Goal: Information Seeking & Learning: Learn about a topic

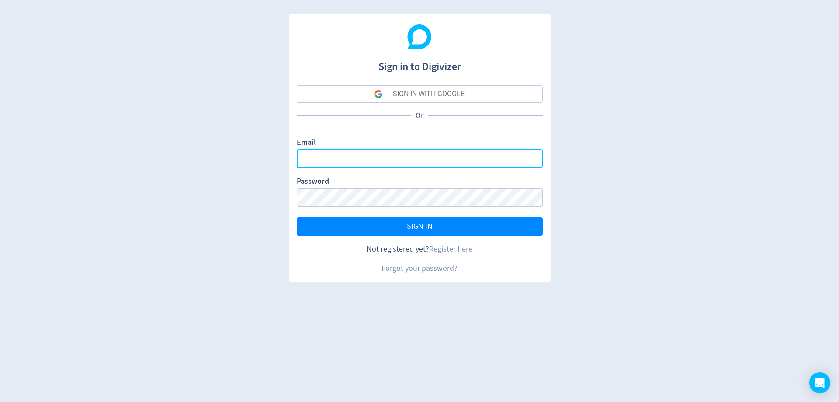
click at [329, 160] on input "Email" at bounding box center [420, 158] width 246 height 19
type input "[PERSON_NAME][EMAIL_ADDRESS][PERSON_NAME][DOMAIN_NAME]"
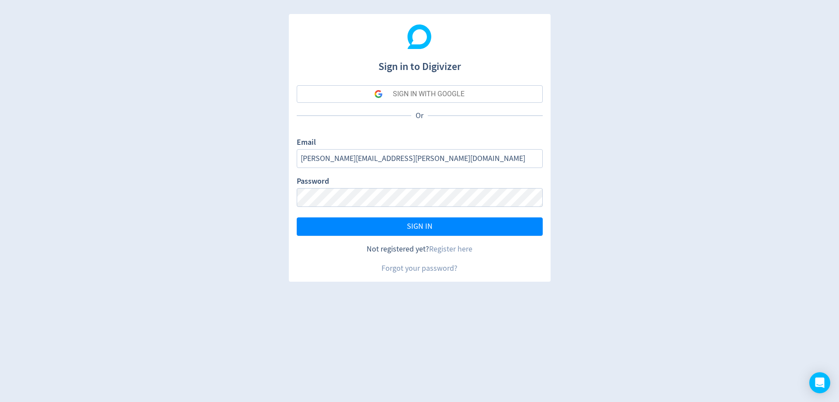
click at [297, 217] on button "SIGN IN" at bounding box center [420, 226] width 246 height 18
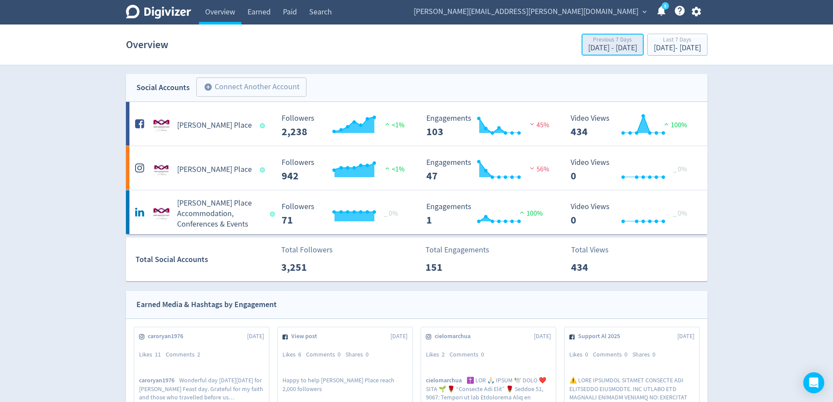
click at [588, 50] on div "Aug 4, 2025 - Aug 10, 2025" at bounding box center [612, 48] width 49 height 8
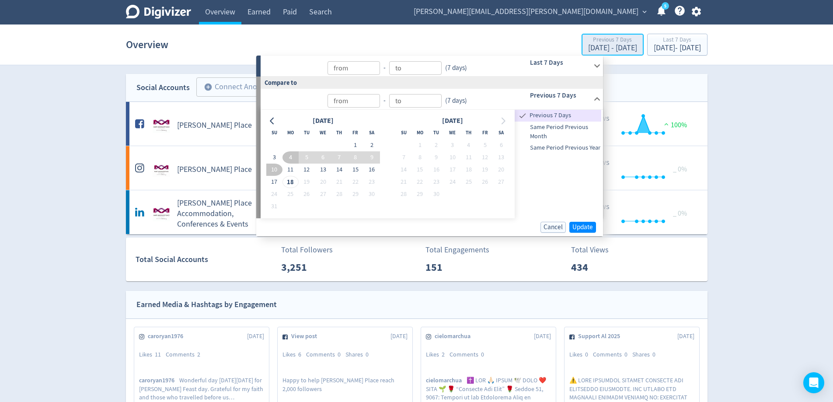
type input "Aug 18, 2025"
type input "[DATE]"
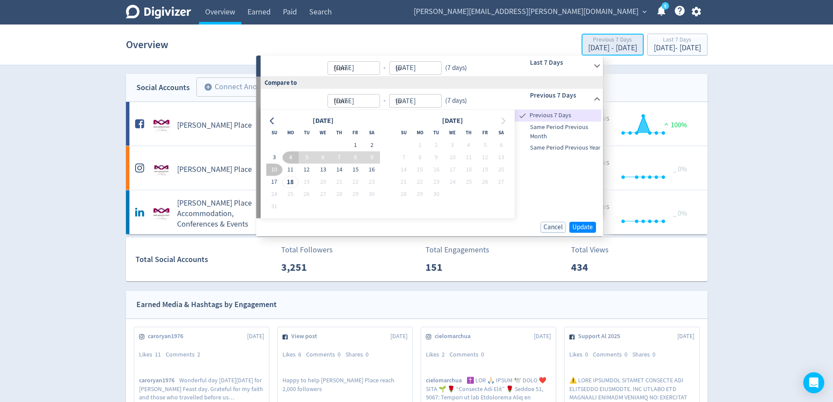
type input "[DATE]"
type input "Aug 04, 2025"
type input "[DATE]"
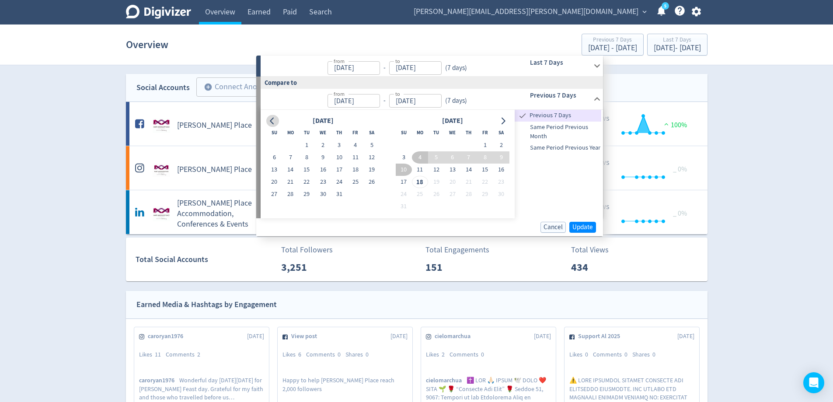
click at [277, 119] on button "Go to previous month" at bounding box center [272, 121] width 13 height 12
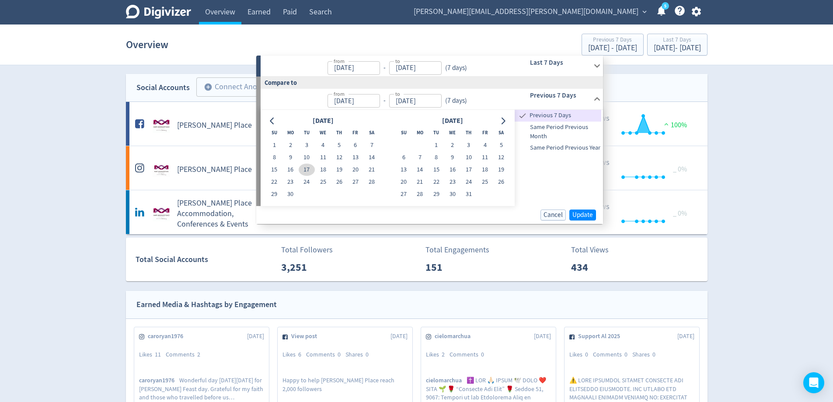
click at [307, 168] on button "17" at bounding box center [307, 169] width 16 height 12
type input "Jun 17, 2025"
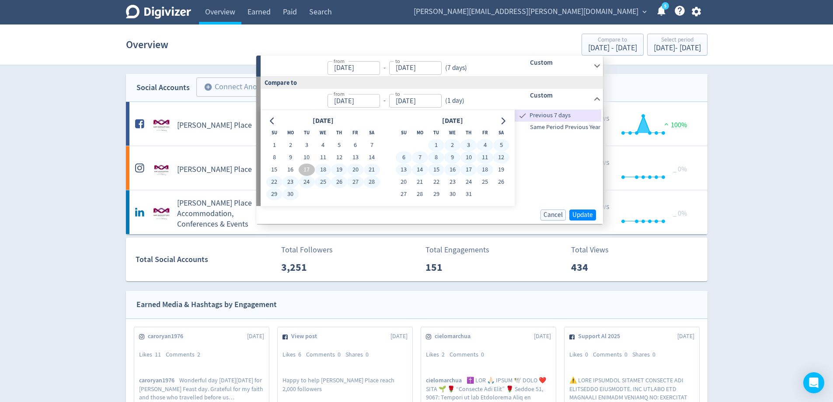
click at [483, 170] on button "18" at bounding box center [484, 169] width 16 height 12
type input "Jul 18, 2025"
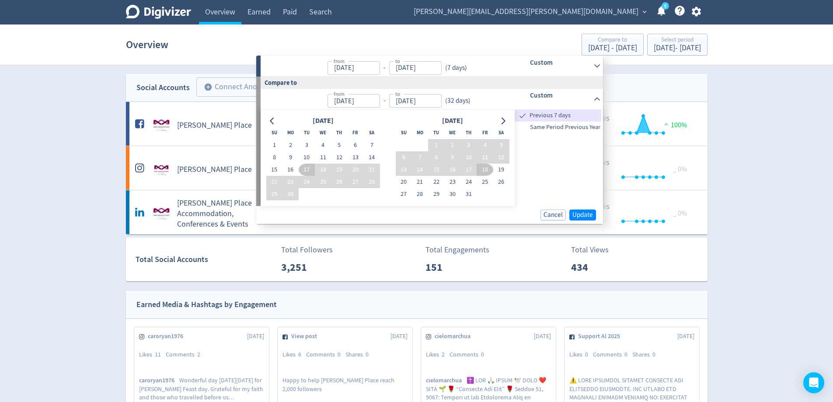
click at [359, 63] on input "11/08/2025" at bounding box center [353, 68] width 52 height 14
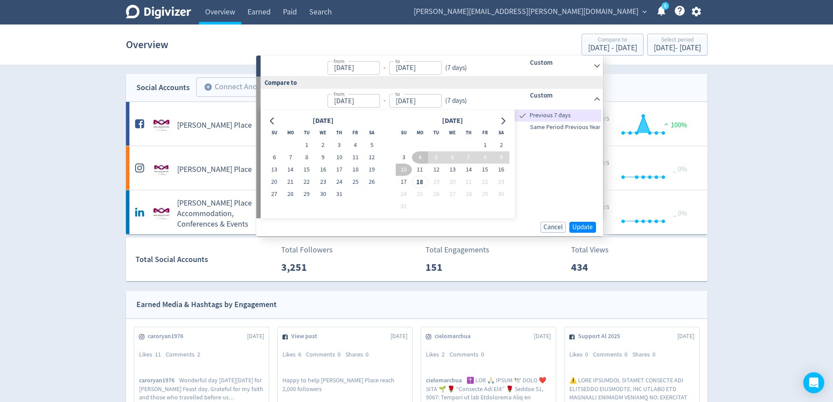
type input "[DATE]"
type input "Aug 04, 2025"
type input "[DATE]"
click at [534, 66] on h6 "Custom" at bounding box center [560, 62] width 60 height 10
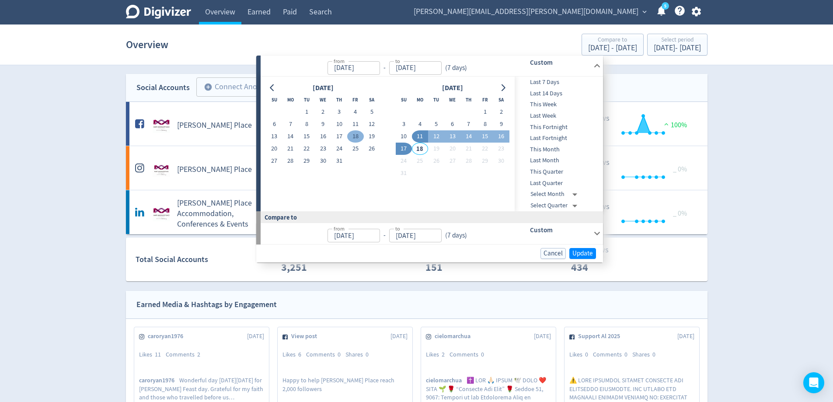
click at [353, 132] on button "18" at bounding box center [355, 136] width 16 height 12
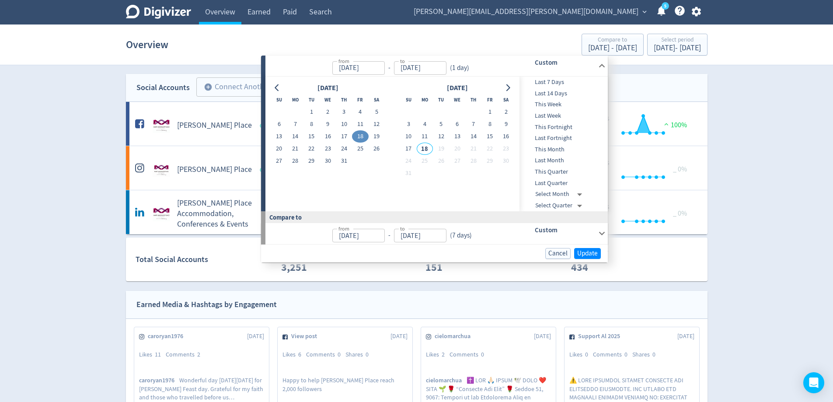
type input "Jul 18, 2025"
click at [407, 148] on button "17" at bounding box center [408, 148] width 16 height 12
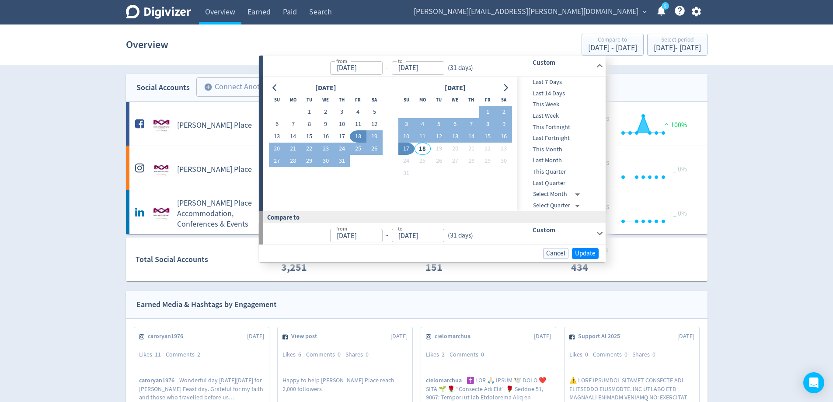
type input "[DATE]"
type input "Jun 17, 2025"
type input "Jul 17, 2025"
click at [277, 89] on icon "Go to previous month" at bounding box center [274, 87] width 7 height 7
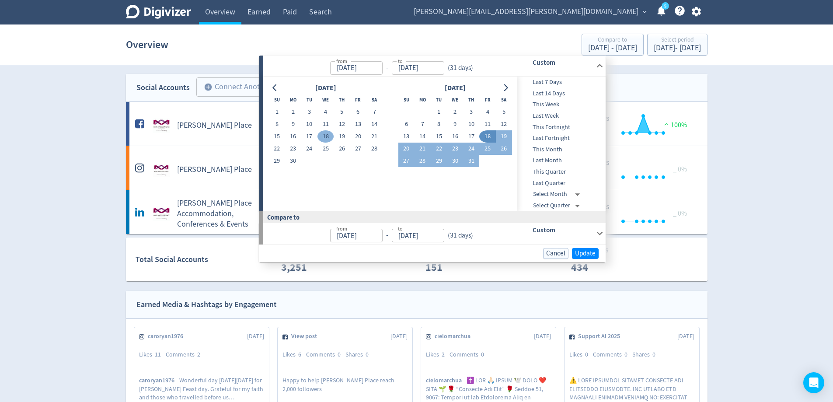
click at [320, 135] on button "18" at bounding box center [325, 136] width 16 height 12
type input "Jun 18, 2025"
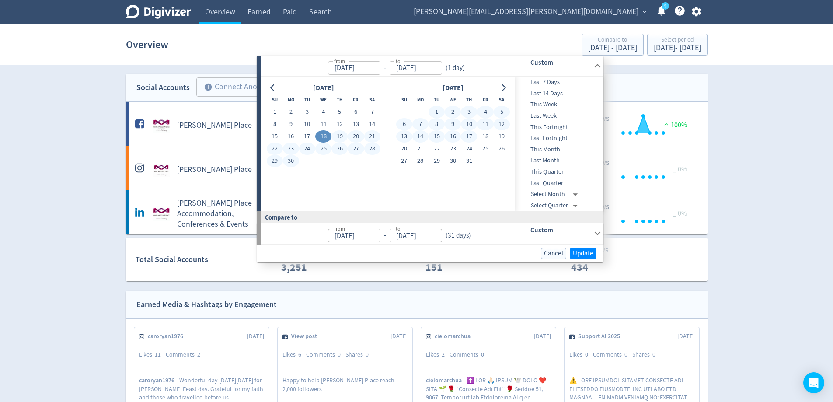
click at [469, 135] on button "17" at bounding box center [469, 136] width 16 height 12
type input "Jul 17, 2025"
type input "May 19, 2025"
type input "Jun 17, 2025"
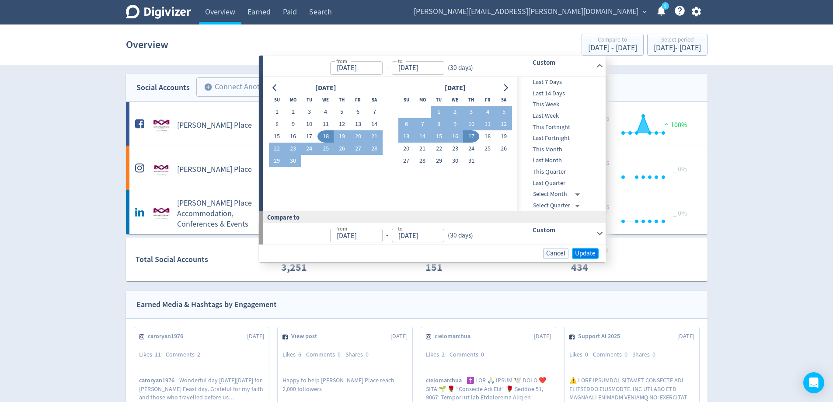
click at [594, 250] on span "Update" at bounding box center [585, 253] width 21 height 7
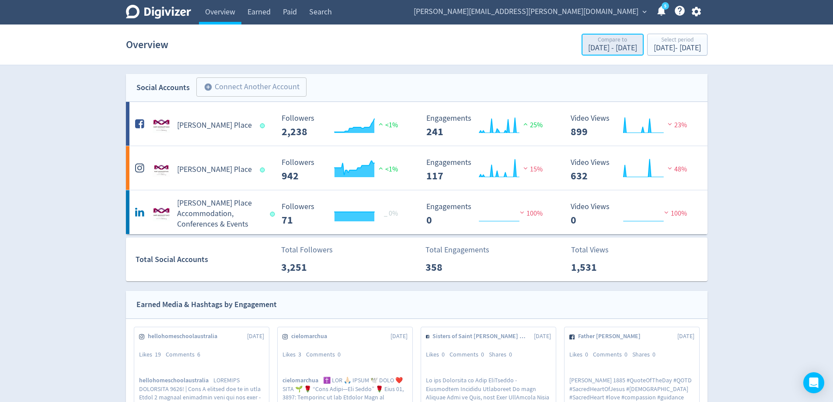
click at [588, 49] on div "May 19, 2025 - Jun 17, 2025" at bounding box center [612, 48] width 49 height 8
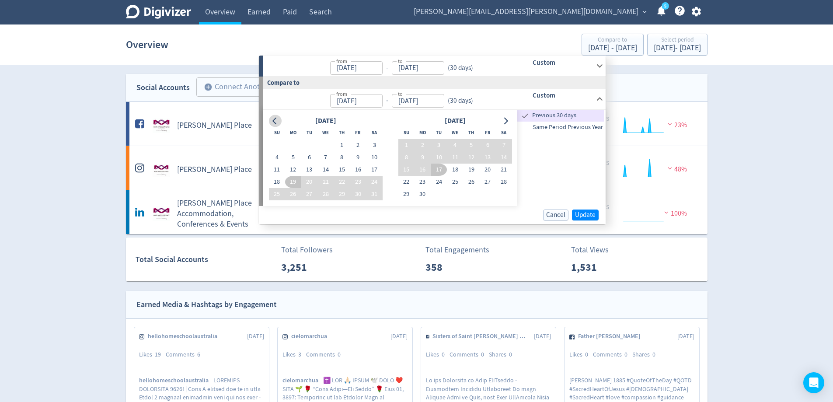
click at [279, 119] on button "Go to previous month" at bounding box center [275, 121] width 13 height 12
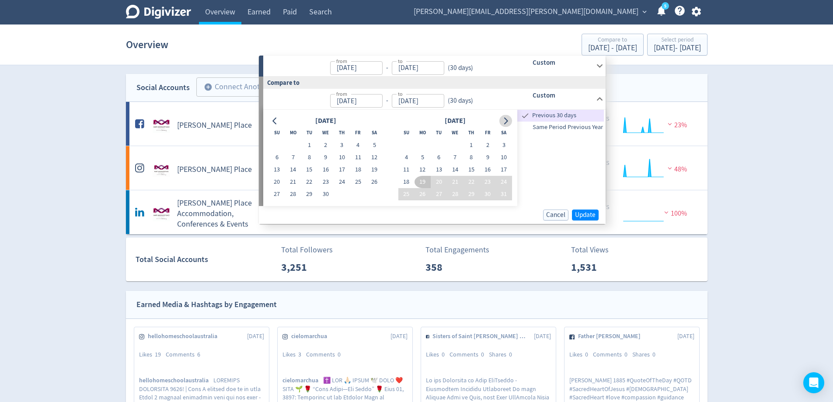
drag, startPoint x: 506, startPoint y: 122, endPoint x: 500, endPoint y: 123, distance: 5.9
click at [505, 122] on icon "Go to next month" at bounding box center [506, 120] width 4 height 7
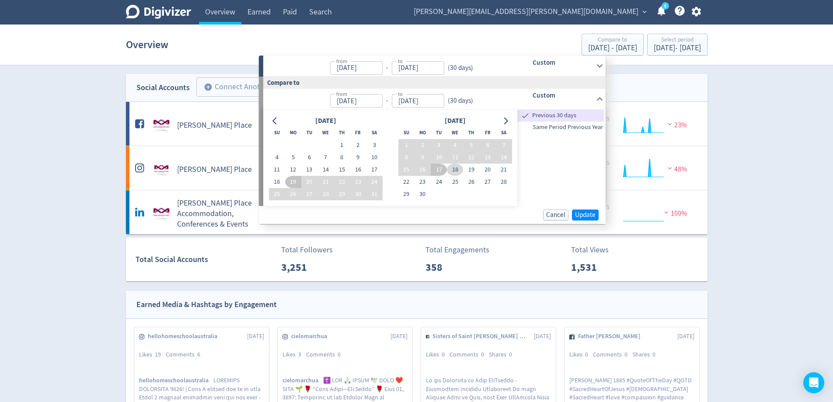
click at [458, 168] on button "18" at bounding box center [455, 169] width 16 height 12
type input "Jun 18, 2025"
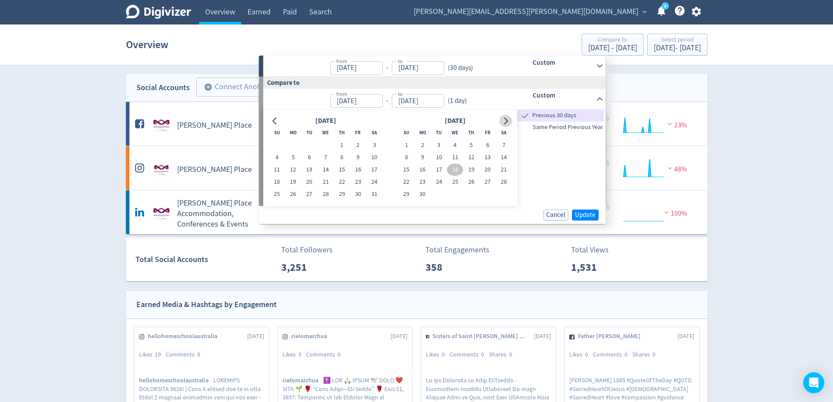
click at [503, 115] on button "Go to next month" at bounding box center [505, 121] width 13 height 12
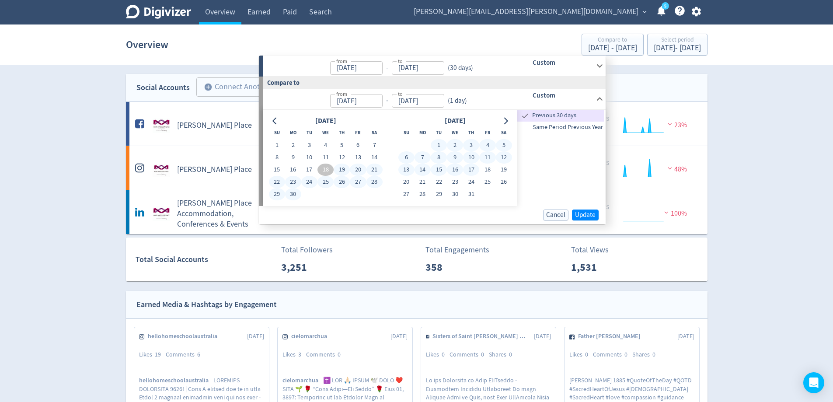
click at [469, 171] on button "17" at bounding box center [471, 169] width 16 height 12
type input "Jul 17, 2025"
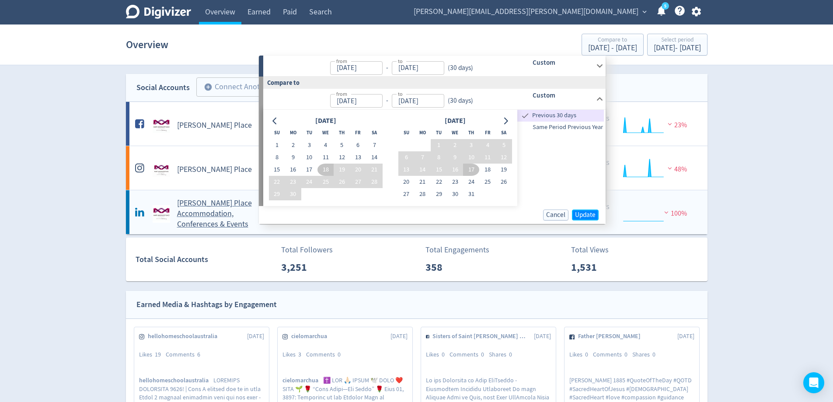
click at [580, 212] on span "Update" at bounding box center [585, 215] width 21 height 7
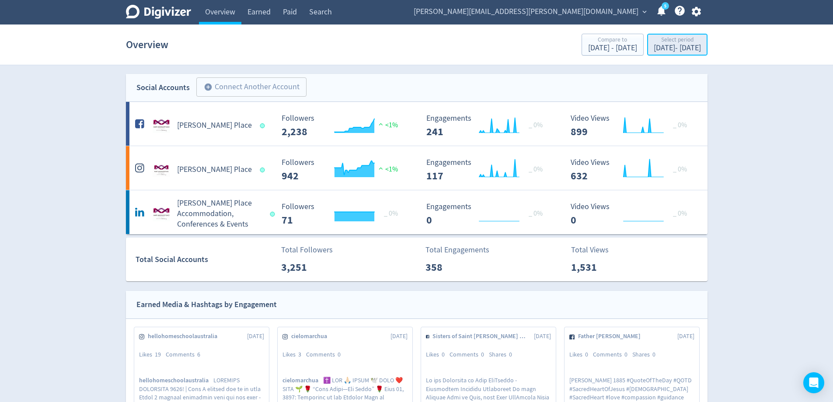
click at [653, 49] on div "Jun 18, 2025 - Jul 17, 2025" at bounding box center [676, 48] width 47 height 8
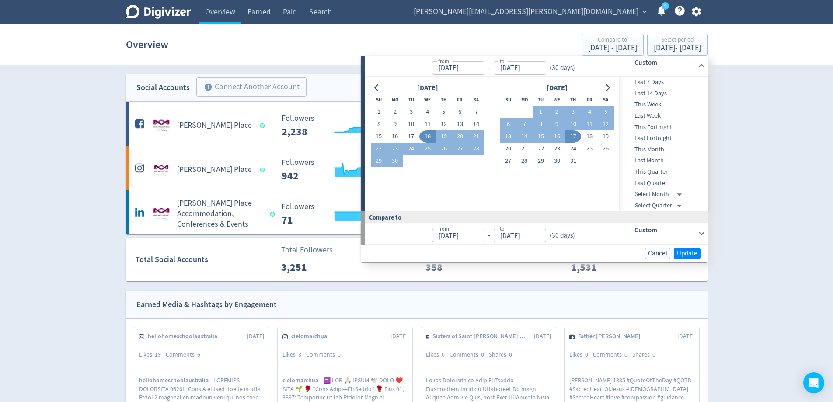
click at [603, 233] on div "from Jun 18, 2025 from - to Jul 17, 2025 to ( 30 days )" at bounding box center [487, 233] width 244 height 21
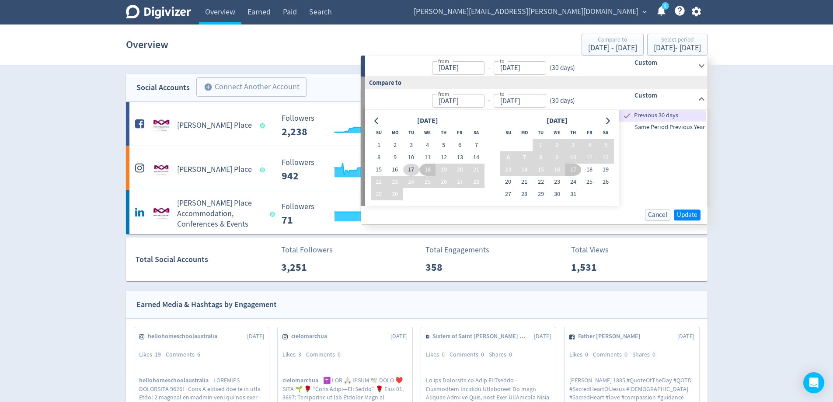
click at [414, 169] on button "17" at bounding box center [411, 169] width 16 height 12
type input "Jun 17, 2025"
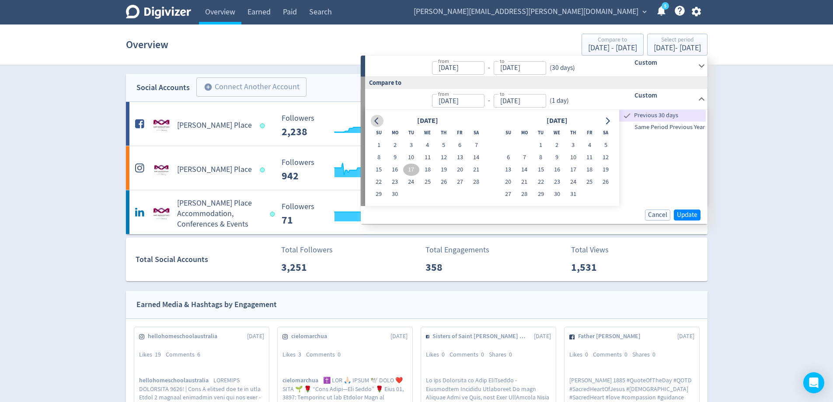
click at [374, 119] on icon "Go to previous month" at bounding box center [376, 120] width 7 height 7
click at [381, 179] on button "18" at bounding box center [379, 182] width 16 height 12
type input "May 18, 2025"
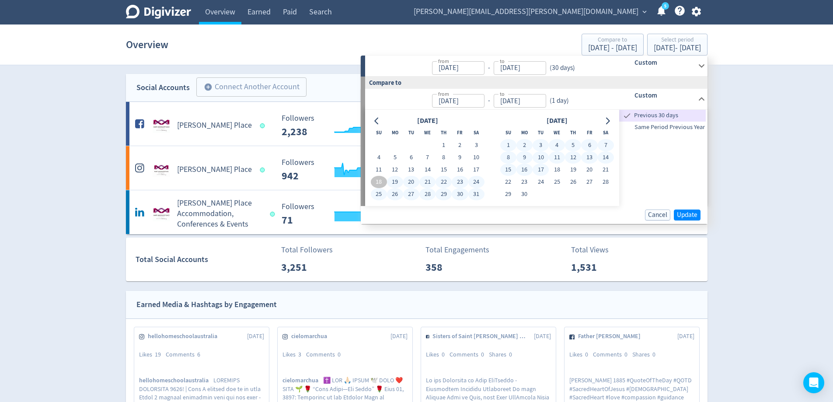
click at [535, 168] on button "17" at bounding box center [540, 169] width 16 height 12
type input "Jun 17, 2025"
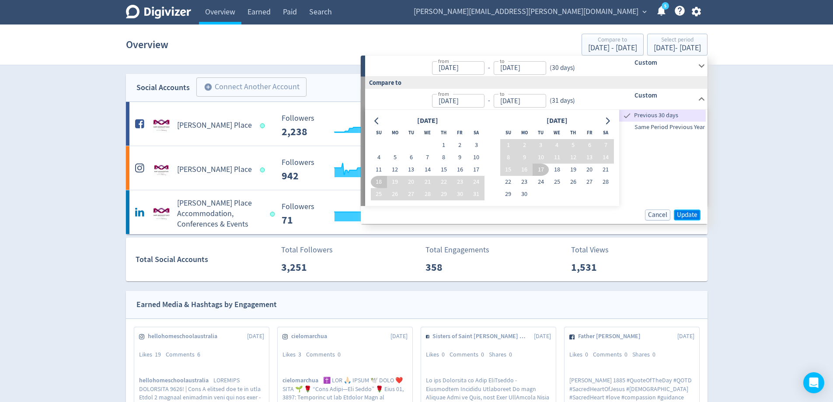
click at [691, 217] on span "Update" at bounding box center [687, 215] width 21 height 7
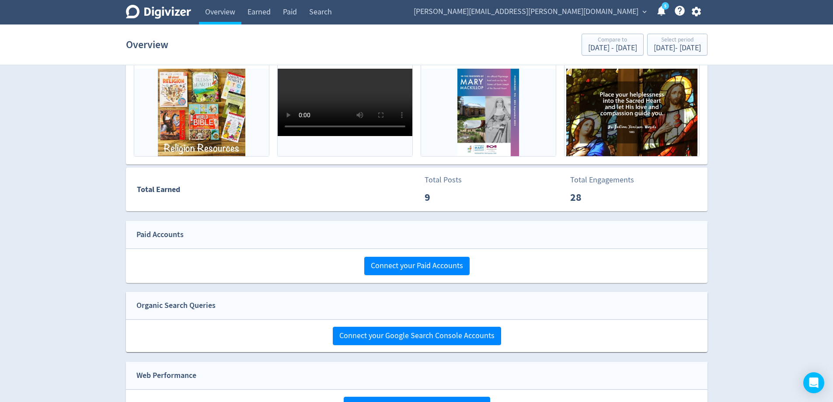
scroll to position [350, 0]
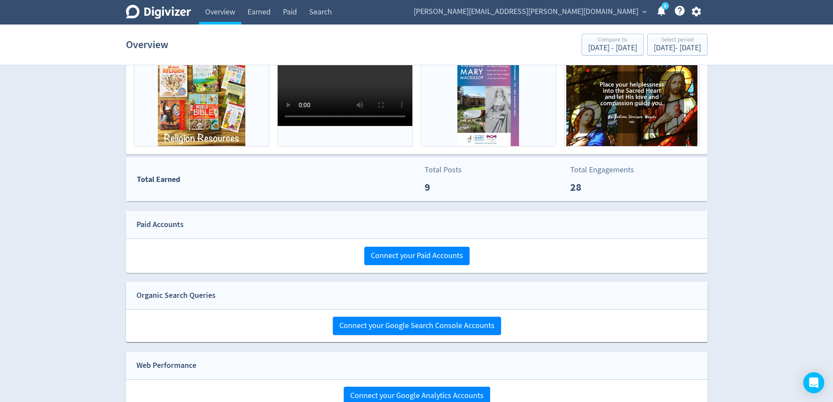
click at [396, 181] on div "Total Earned" at bounding box center [271, 179] width 290 height 13
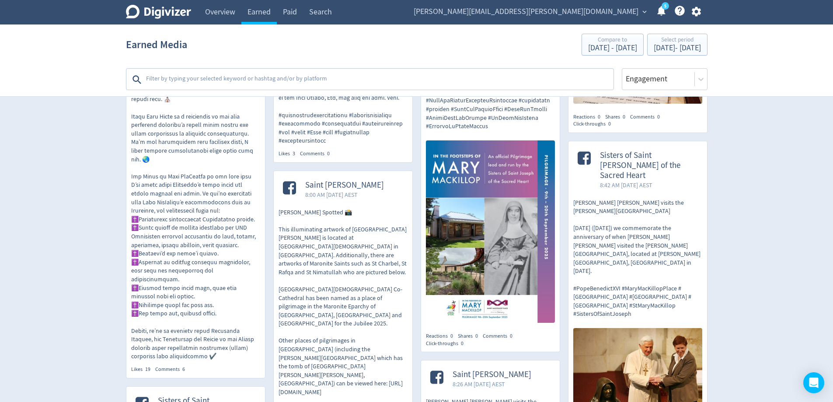
scroll to position [524, 0]
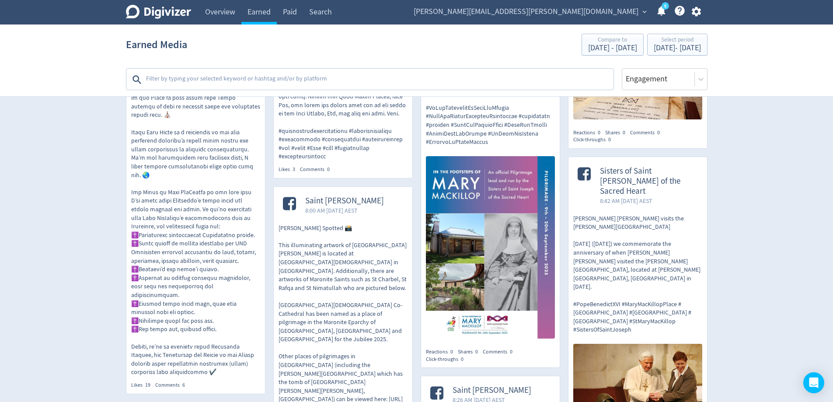
click at [615, 214] on p "Pope Benedict XVI visits the Mary MacKillop Memorial Chapel Today (17 July) we …" at bounding box center [637, 274] width 129 height 120
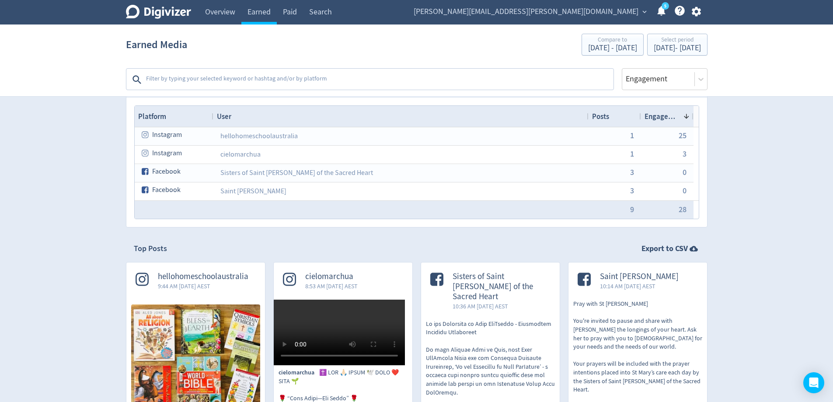
scroll to position [0, 0]
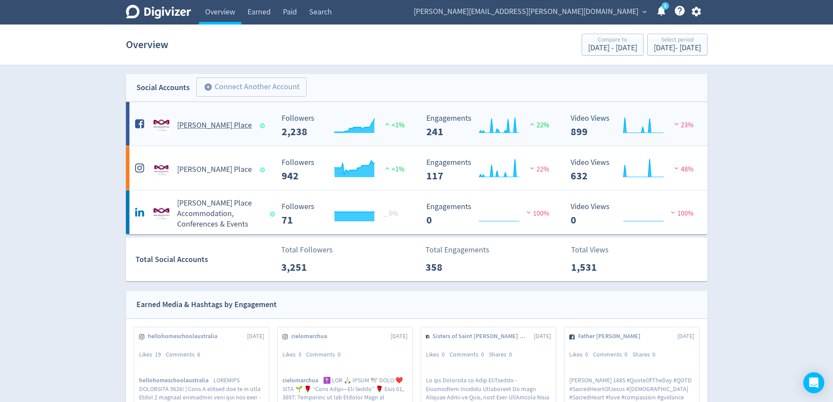
click at [178, 126] on h5 "[PERSON_NAME] Place" at bounding box center [214, 125] width 75 height 10
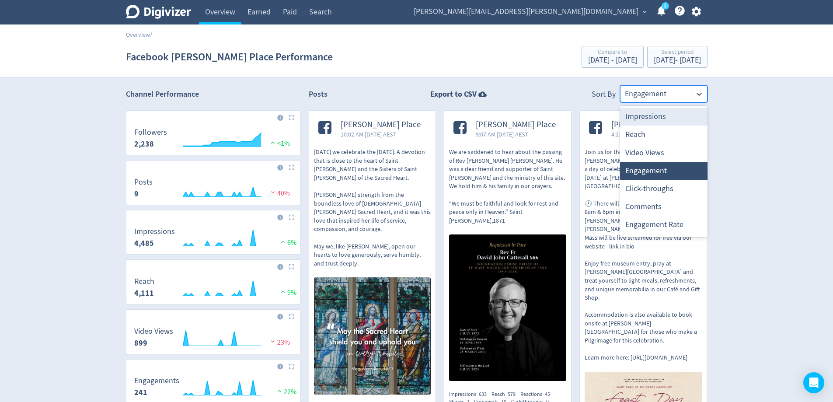
click at [661, 90] on div at bounding box center [656, 93] width 62 height 13
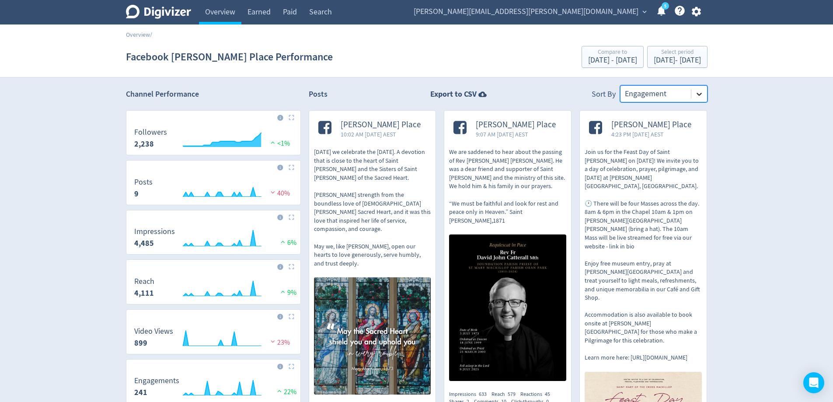
click at [696, 94] on icon at bounding box center [698, 94] width 9 height 9
click at [697, 99] on div at bounding box center [699, 94] width 16 height 16
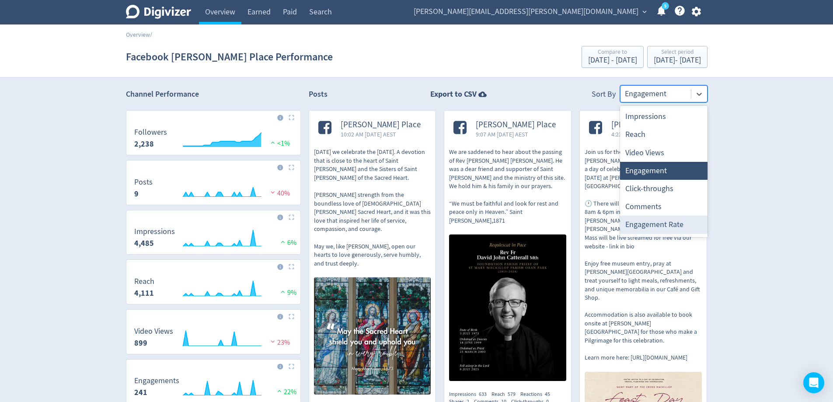
click at [665, 216] on div "Engagement Rate" at bounding box center [663, 224] width 87 height 18
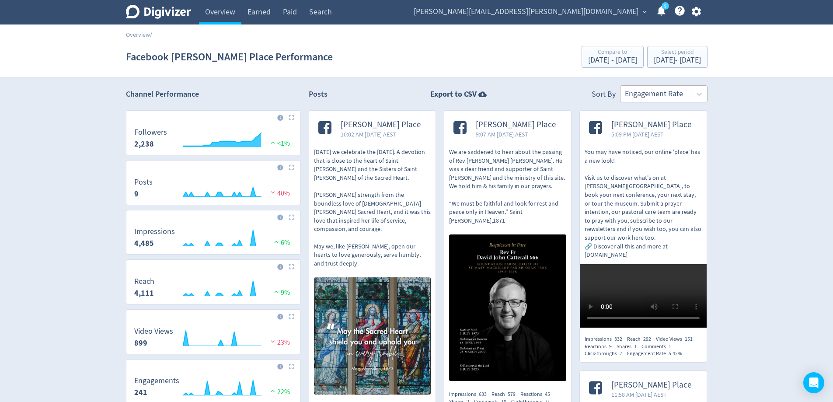
click at [660, 97] on div at bounding box center [656, 93] width 62 height 13
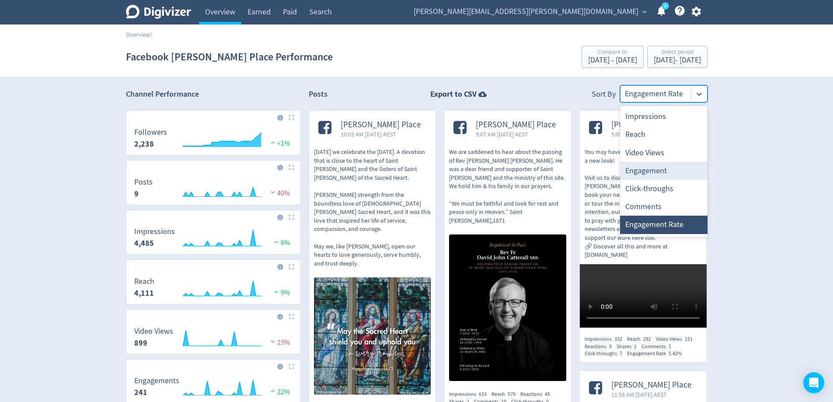
click at [653, 169] on div "Engagement" at bounding box center [663, 171] width 87 height 18
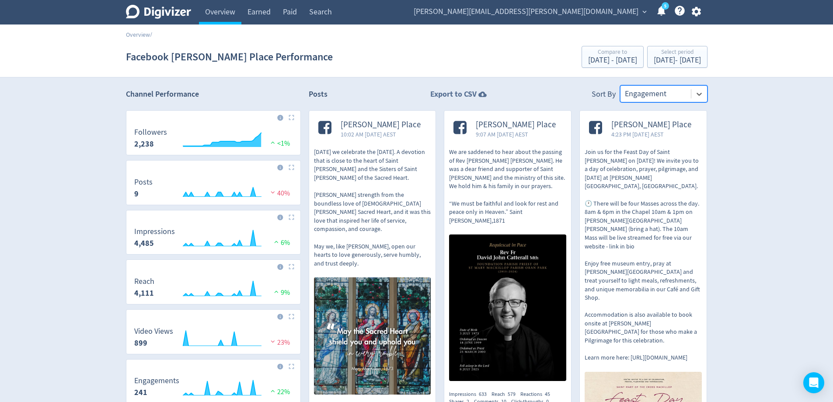
click at [472, 94] on strong "Export to CSV" at bounding box center [453, 94] width 46 height 11
click at [139, 34] on link "Overview" at bounding box center [138, 35] width 24 height 8
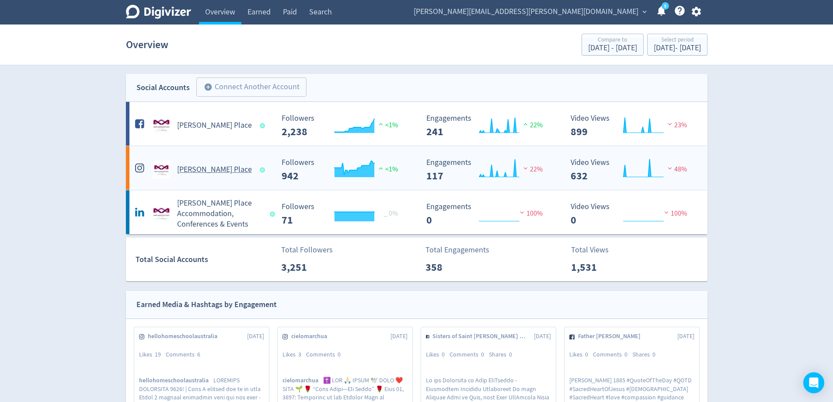
click at [244, 178] on Place-platform4 "Mary MacKillop Place Created with Highcharts 10.3.3 Followers 942 <1% Created w…" at bounding box center [416, 168] width 581 height 44
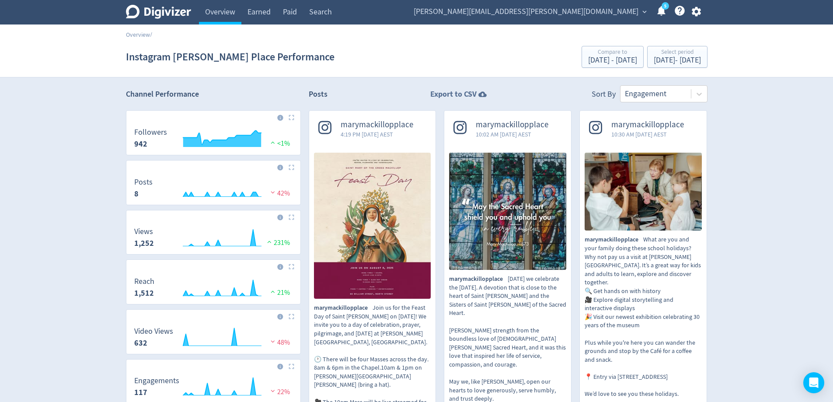
click at [483, 96] on icon at bounding box center [482, 94] width 8 height 6
click at [146, 34] on link "Overview" at bounding box center [138, 35] width 24 height 8
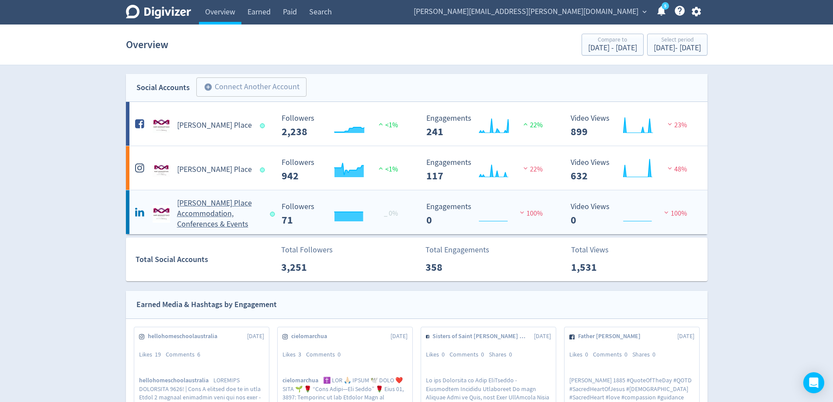
click at [220, 218] on h5 "[PERSON_NAME] Place Accommodation, Conferences & Events" at bounding box center [219, 213] width 85 height 31
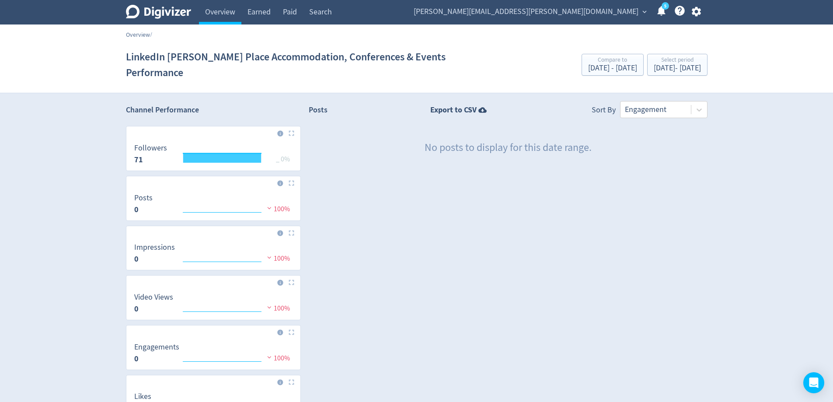
click at [138, 35] on link "Overview" at bounding box center [138, 35] width 24 height 8
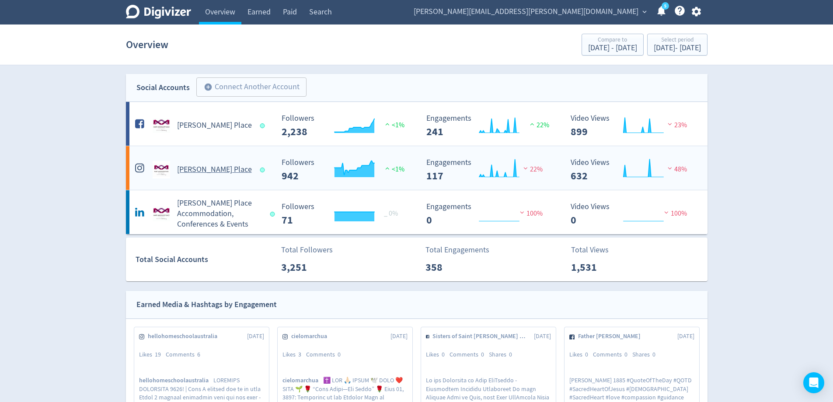
click at [260, 163] on div "[PERSON_NAME] Place" at bounding box center [203, 169] width 141 height 17
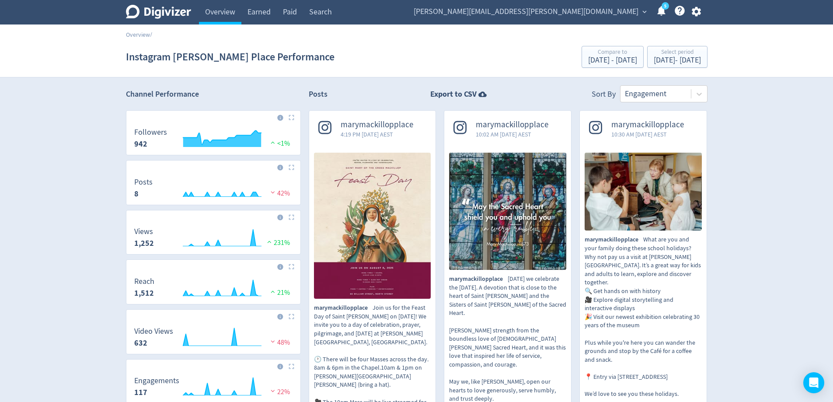
click at [137, 39] on section "Instagram Mary MacKillop Place Performance Compare to May 18, 2025 - Jun 17, 20…" at bounding box center [416, 57] width 833 height 41
click at [137, 35] on link "Overview" at bounding box center [138, 35] width 24 height 8
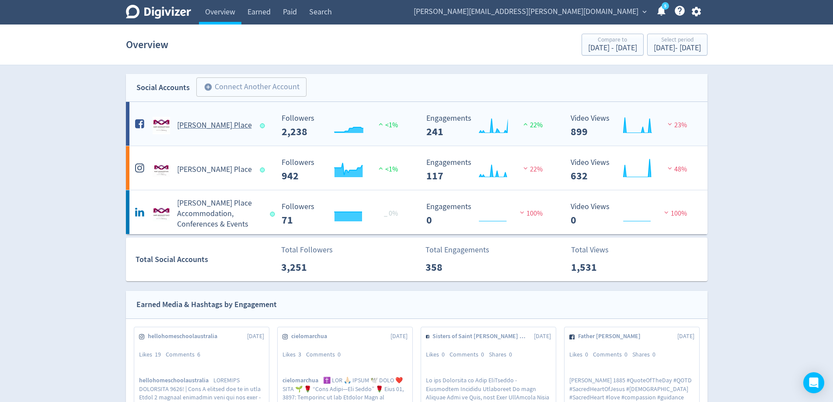
click at [240, 130] on h5 "[PERSON_NAME] Place" at bounding box center [214, 125] width 75 height 10
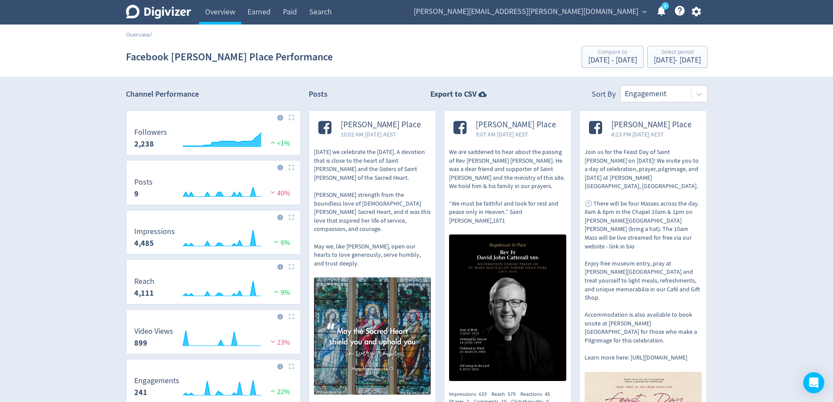
click at [362, 335] on img at bounding box center [372, 335] width 117 height 117
click at [505, 289] on img at bounding box center [507, 307] width 117 height 146
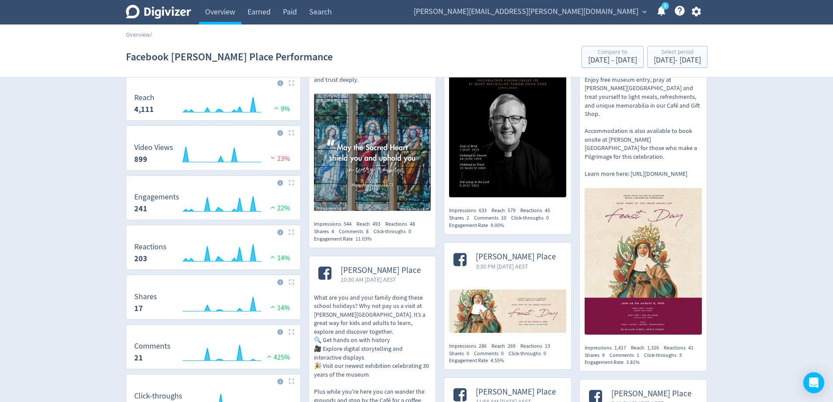
scroll to position [175, 0]
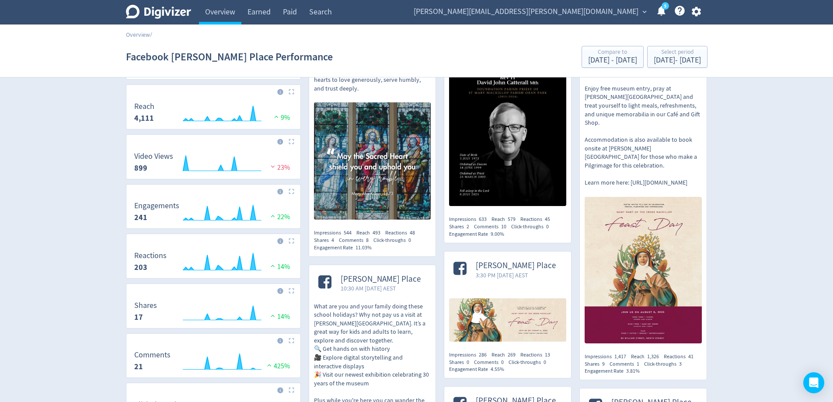
click at [615, 245] on img at bounding box center [642, 270] width 117 height 146
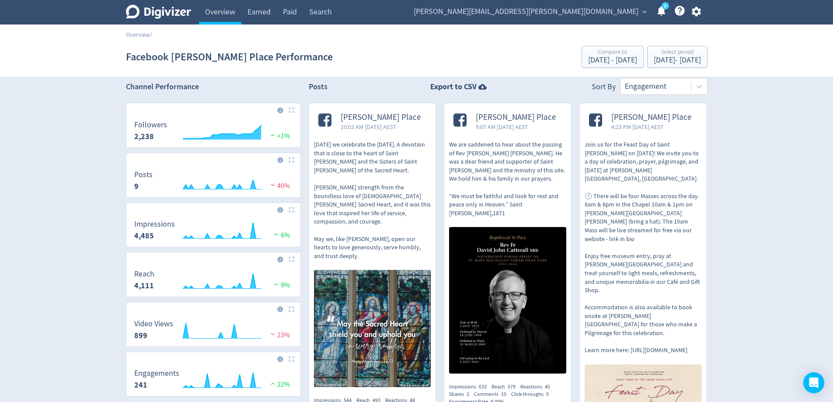
scroll to position [0, 0]
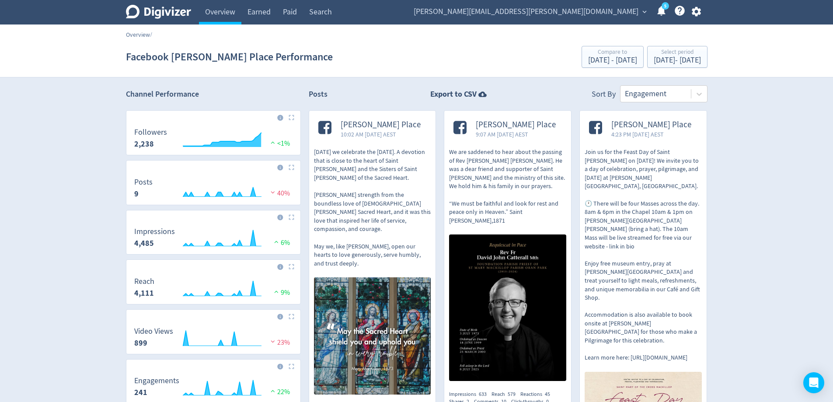
click at [147, 34] on link "Overview" at bounding box center [138, 35] width 24 height 8
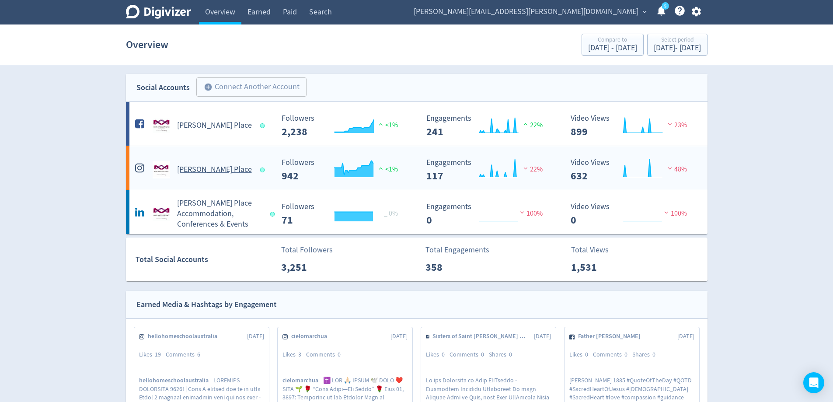
click at [219, 167] on h5 "[PERSON_NAME] Place" at bounding box center [214, 169] width 75 height 10
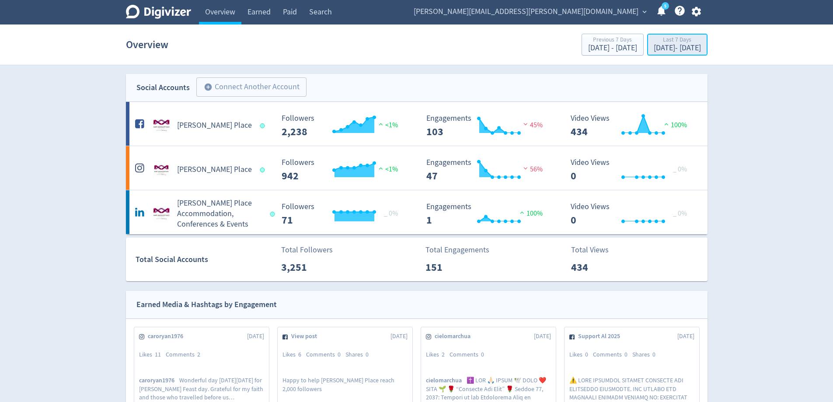
click at [656, 49] on div "Aug 11, 2025 - Aug 17, 2025" at bounding box center [676, 48] width 47 height 8
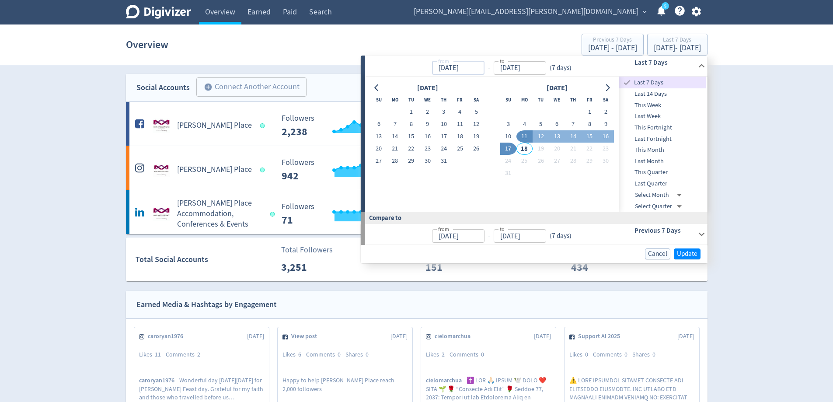
click at [443, 69] on input "11/08/2025" at bounding box center [458, 68] width 52 height 14
click at [379, 83] on button "Go to previous month" at bounding box center [377, 88] width 13 height 12
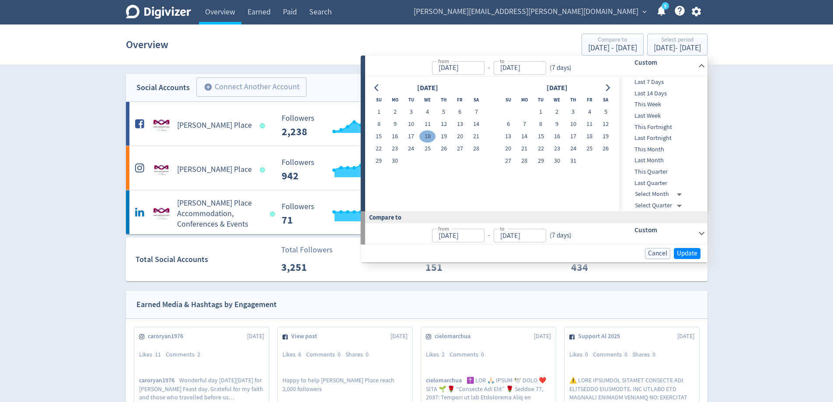
click at [429, 137] on button "18" at bounding box center [427, 136] width 16 height 12
type input "Jun 18, 2025"
click at [572, 139] on button "17" at bounding box center [573, 136] width 16 height 12
type input "Jul 17, 2025"
type input "May 19, 2025"
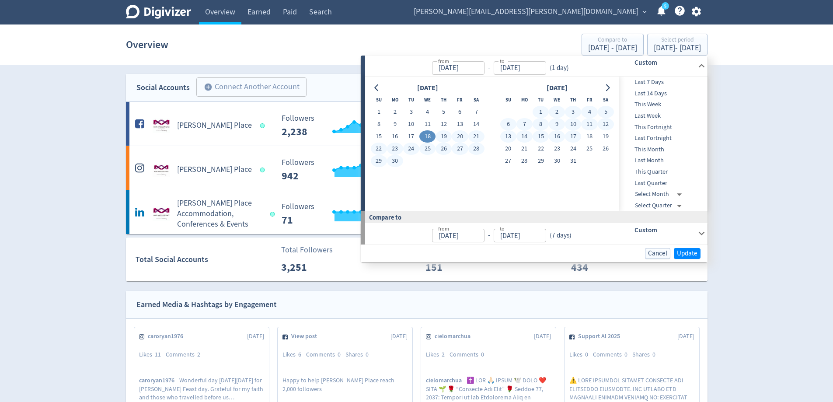
type input "Jun 17, 2025"
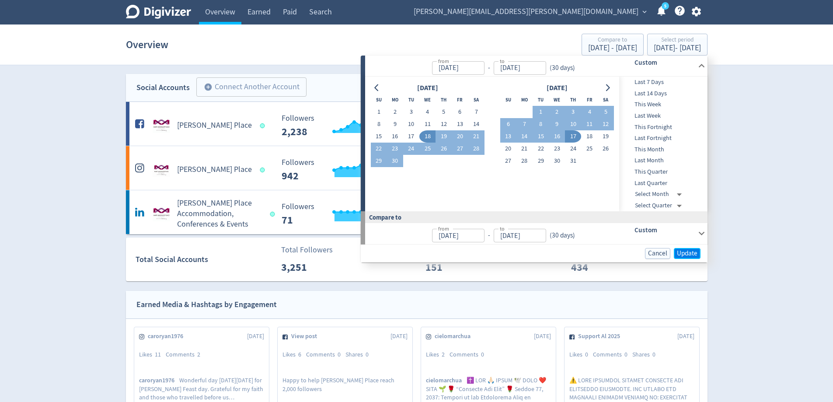
click at [696, 255] on span "Update" at bounding box center [687, 253] width 21 height 7
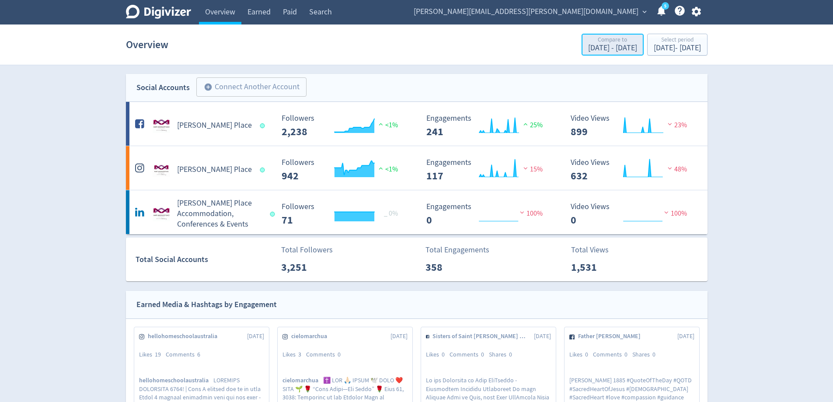
click at [588, 38] on div "Compare to" at bounding box center [612, 40] width 49 height 7
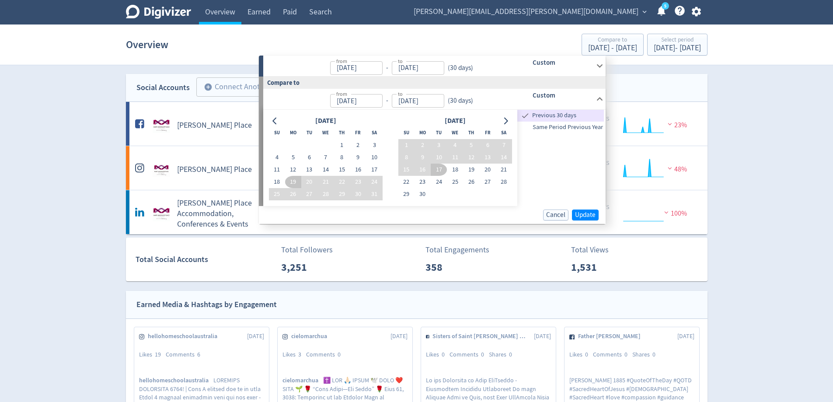
drag, startPoint x: 278, startPoint y: 179, endPoint x: 288, endPoint y: 180, distance: 10.1
click at [278, 179] on button "18" at bounding box center [277, 182] width 16 height 12
type input "May 18, 2025"
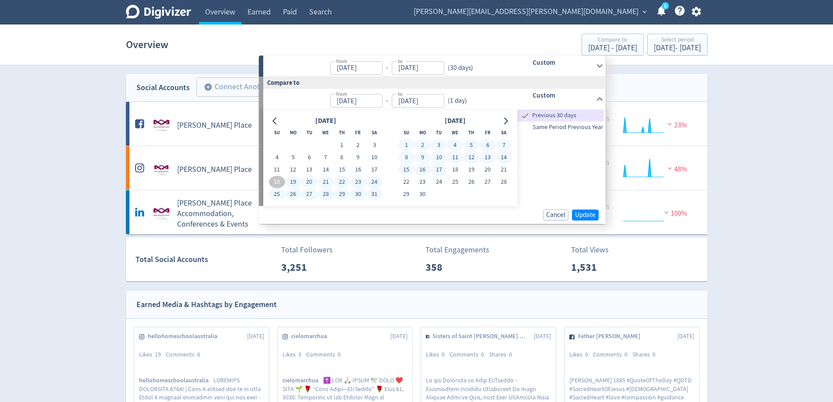
click at [442, 170] on button "17" at bounding box center [439, 169] width 16 height 12
type input "Jun 17, 2025"
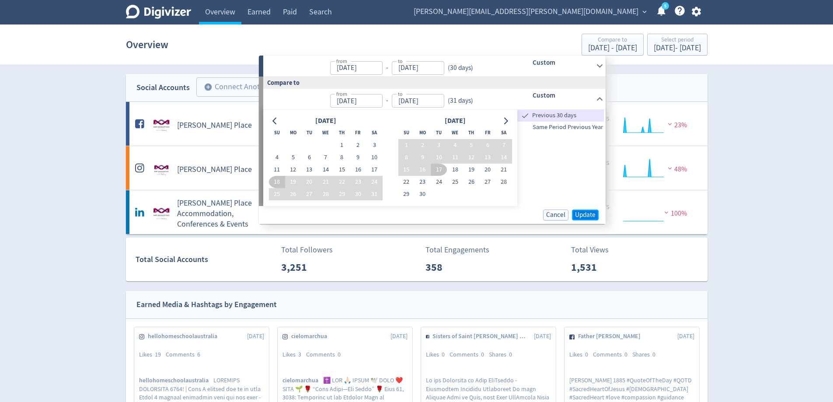
click at [587, 212] on span "Update" at bounding box center [585, 215] width 21 height 7
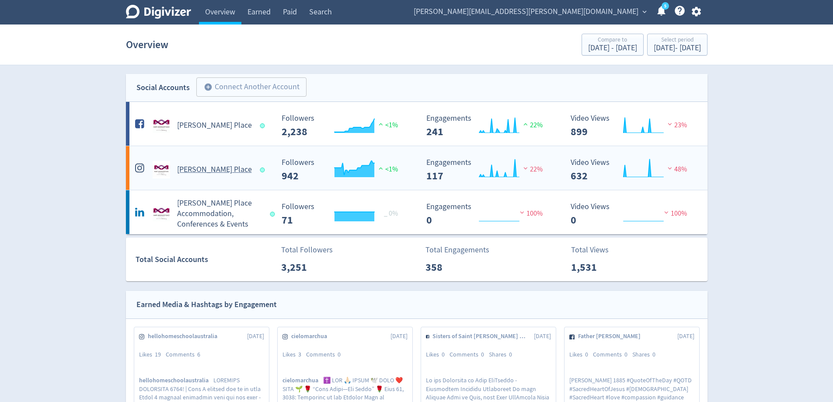
click at [251, 170] on div "[PERSON_NAME] Place" at bounding box center [203, 169] width 141 height 17
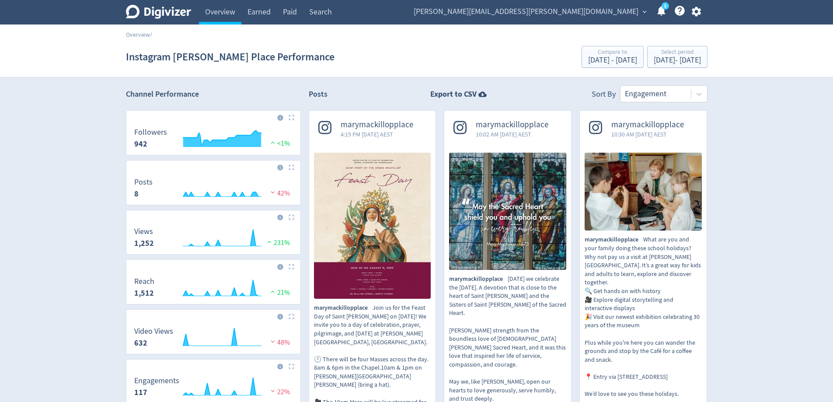
click at [389, 175] on img at bounding box center [372, 226] width 117 height 146
click at [524, 218] on img at bounding box center [507, 211] width 117 height 117
click at [617, 181] on img at bounding box center [642, 192] width 117 height 78
click at [655, 97] on div at bounding box center [656, 93] width 62 height 13
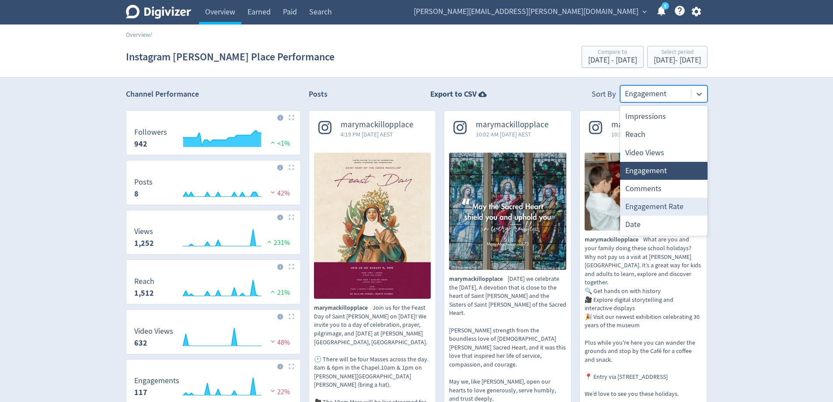
click at [659, 209] on div "Engagement Rate" at bounding box center [663, 207] width 87 height 18
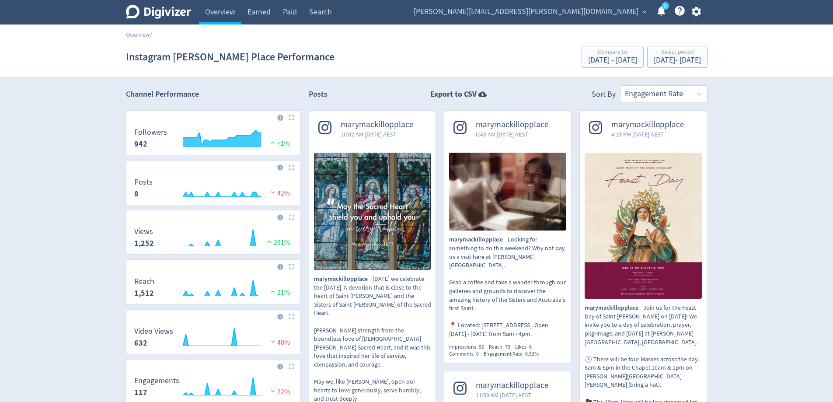
click at [529, 202] on img at bounding box center [507, 192] width 117 height 78
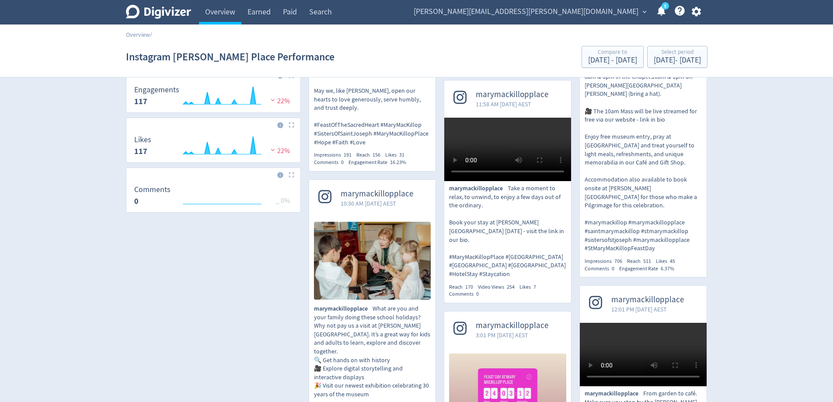
scroll to position [306, 0]
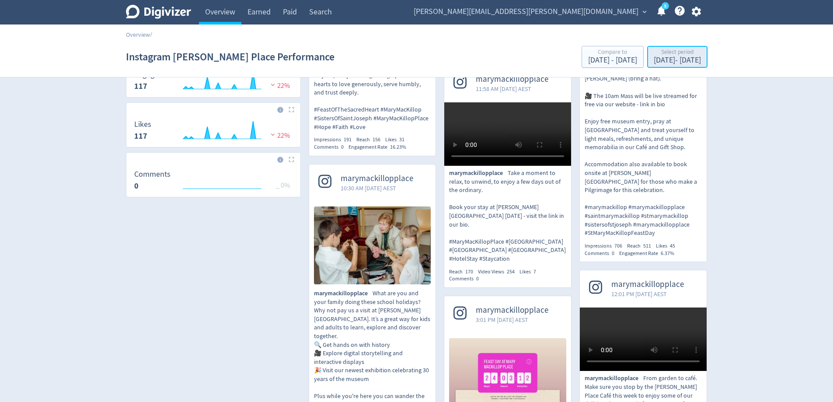
click at [653, 62] on div "Jun 18, 2025 - Jul 17, 2025" at bounding box center [676, 60] width 47 height 8
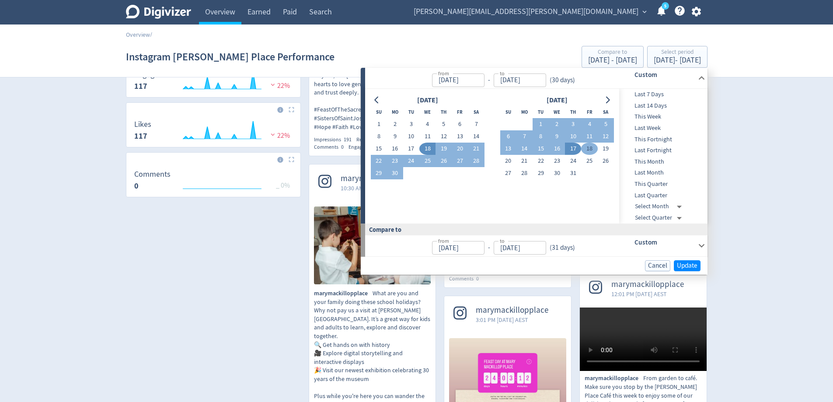
click at [586, 149] on button "18" at bounding box center [589, 148] width 16 height 12
type input "Jul 18, 2025"
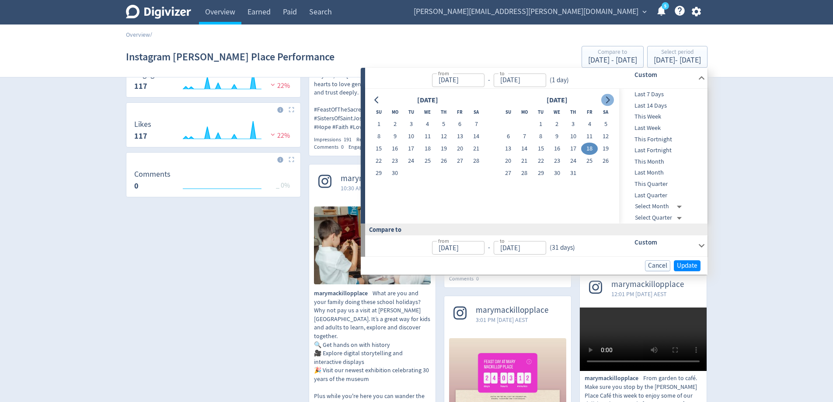
click at [605, 100] on icon "Go to next month" at bounding box center [607, 100] width 7 height 7
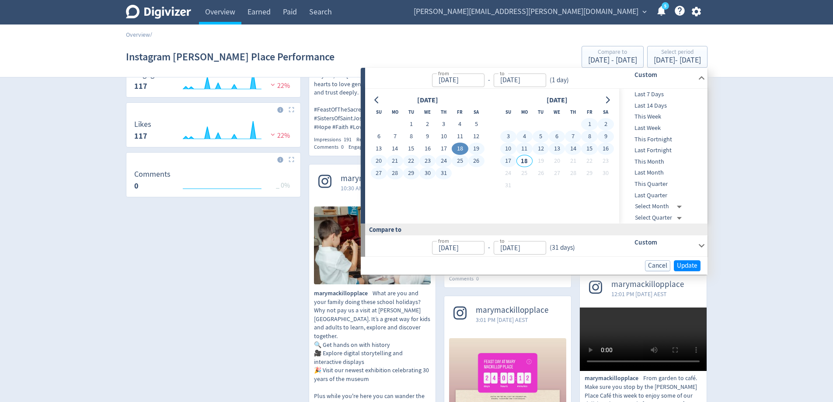
click at [514, 163] on button "17" at bounding box center [508, 161] width 16 height 12
type input "[DATE]"
type input "Jun 17, 2025"
type input "Jul 17, 2025"
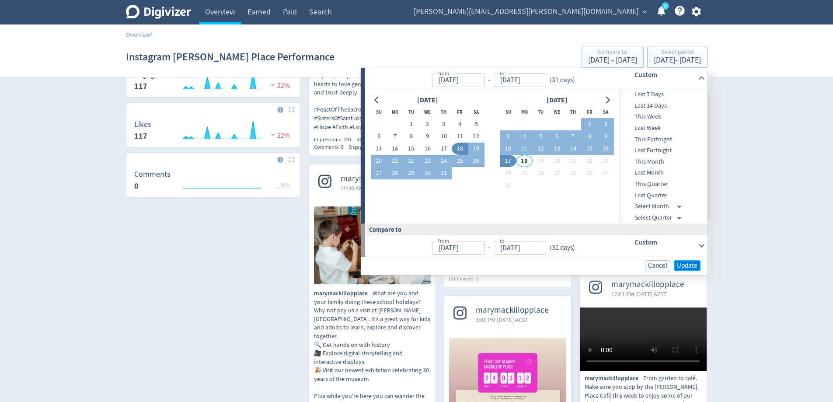
click at [684, 267] on span "Update" at bounding box center [687, 265] width 21 height 7
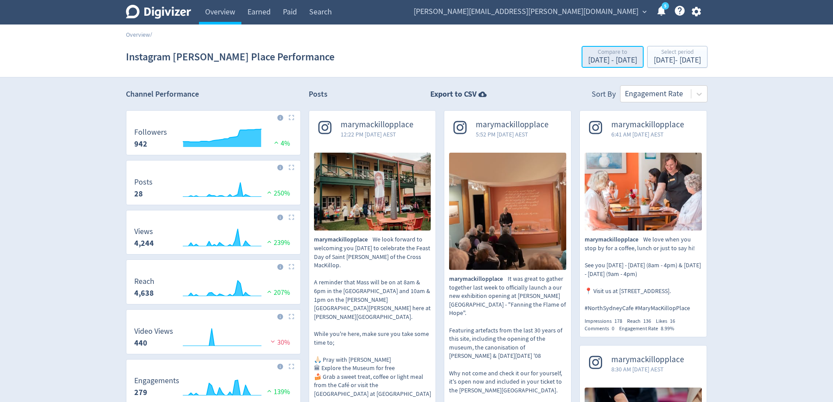
click at [588, 60] on div "Jun 17, 2025 - Jul 17, 2025" at bounding box center [612, 60] width 49 height 8
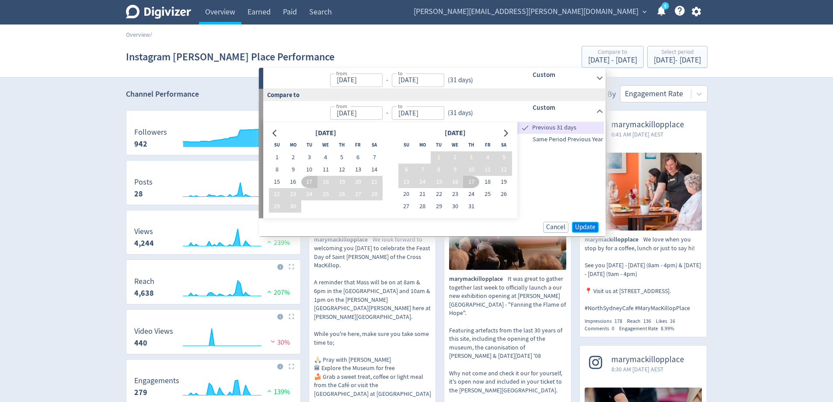
click at [583, 226] on span "Update" at bounding box center [585, 227] width 21 height 7
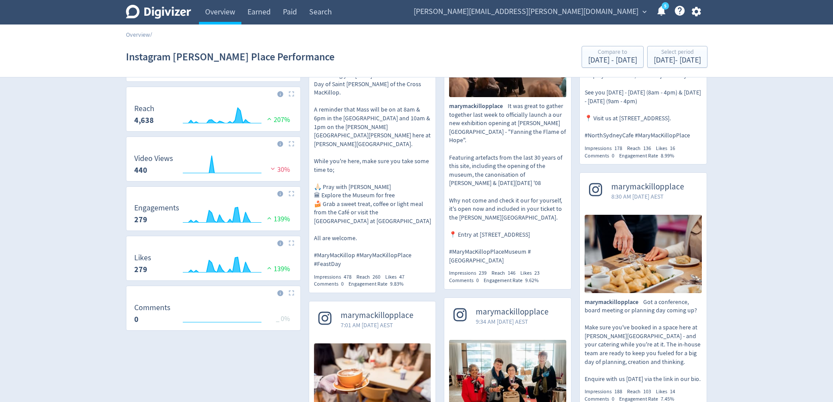
scroll to position [175, 0]
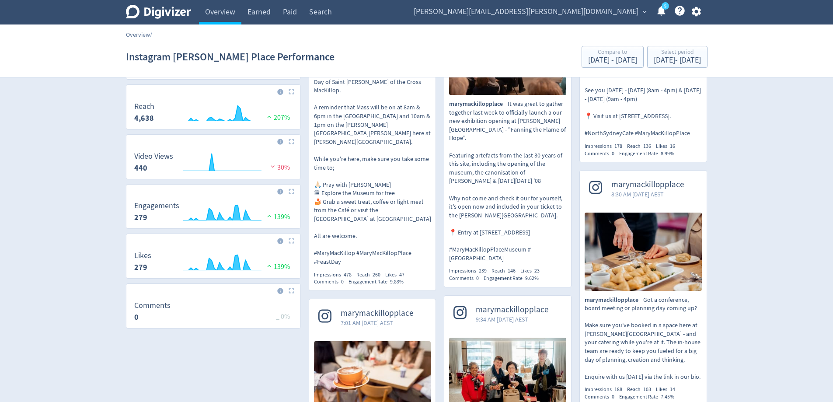
click at [139, 34] on link "Overview" at bounding box center [138, 35] width 24 height 8
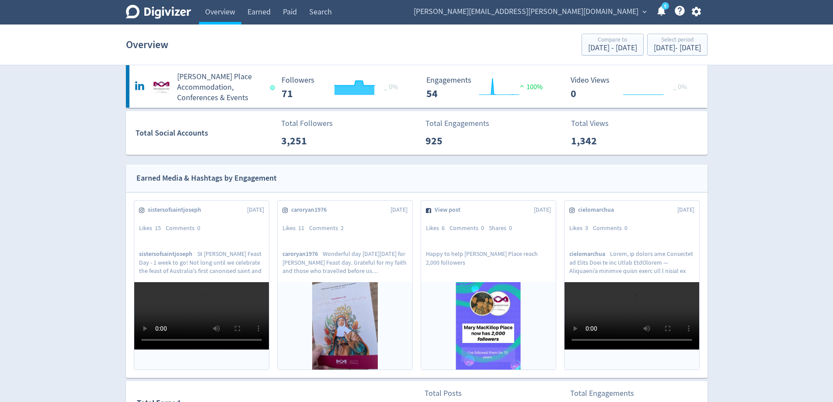
scroll to position [131, 0]
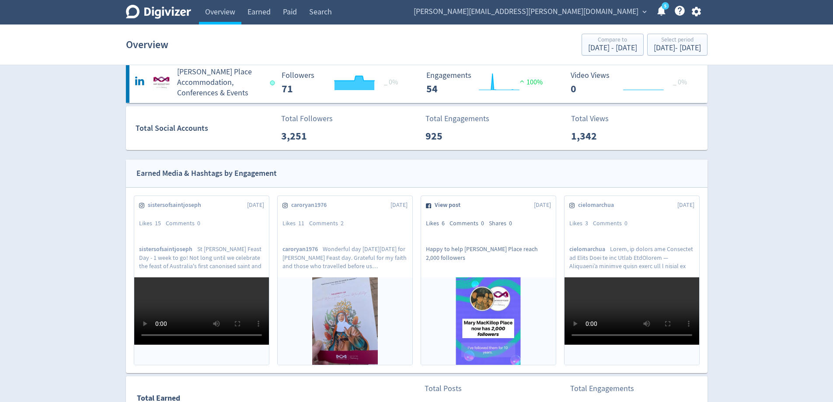
click at [441, 208] on span "View post" at bounding box center [449, 205] width 31 height 9
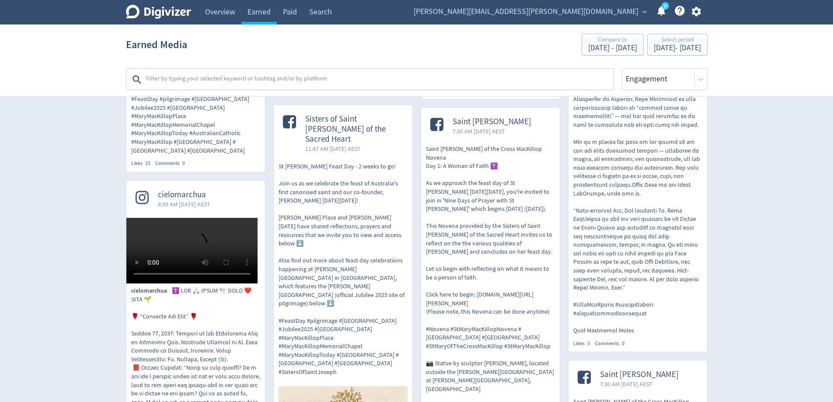
scroll to position [262, 0]
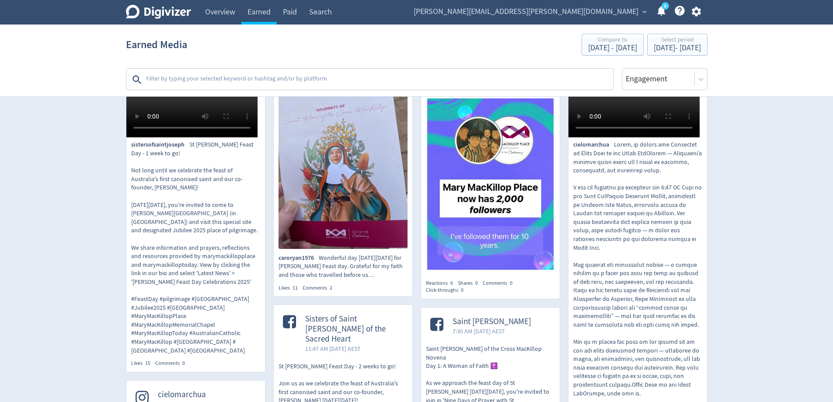
click at [354, 168] on img at bounding box center [342, 162] width 129 height 172
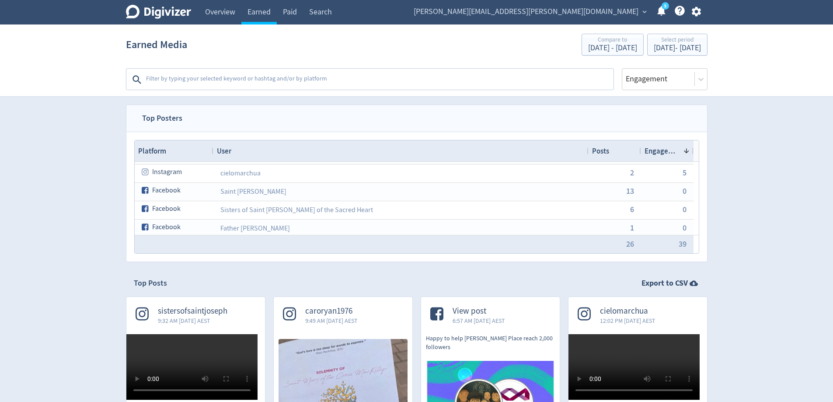
scroll to position [49, 0]
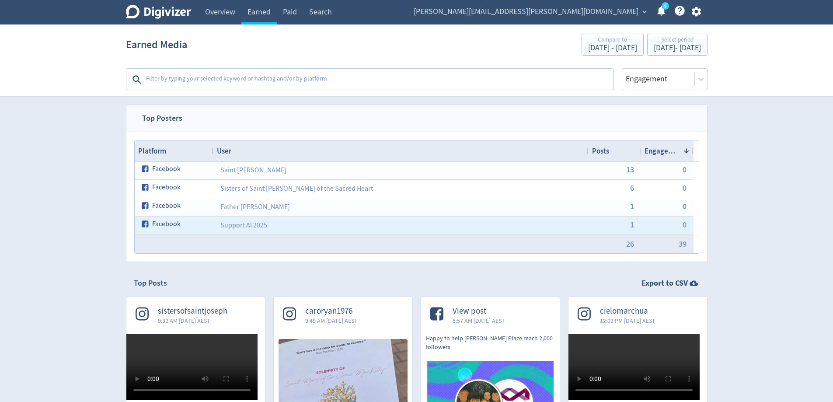
click at [278, 232] on div "Support Al 2025" at bounding box center [400, 225] width 375 height 18
click at [258, 222] on link "Support Al 2025" at bounding box center [243, 225] width 47 height 9
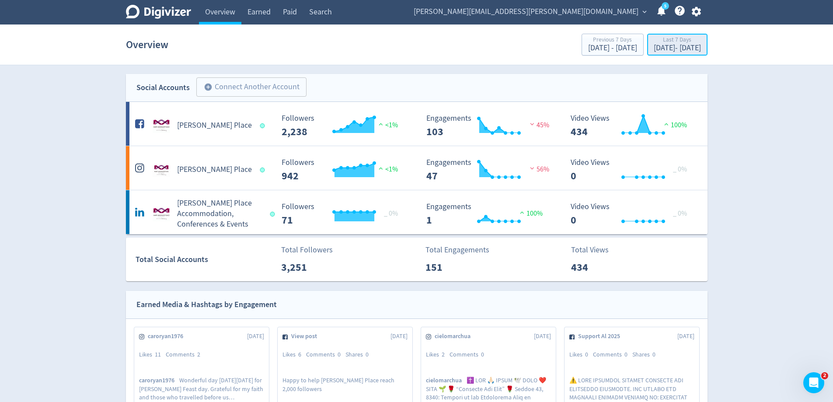
click at [653, 49] on div "Aug 11, 2025 - Aug 17, 2025" at bounding box center [676, 48] width 47 height 8
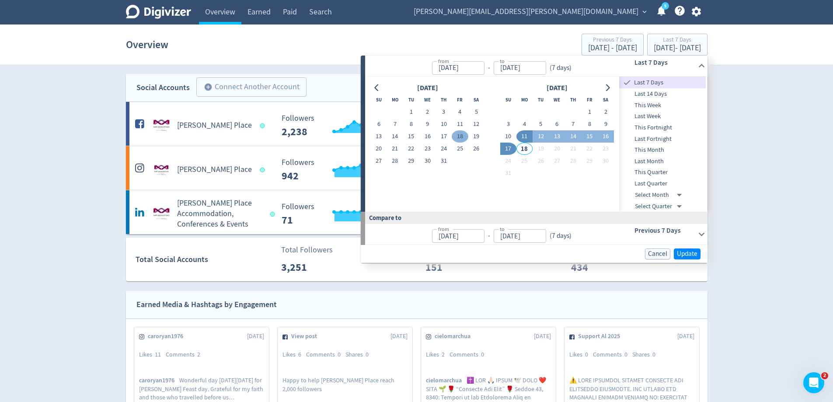
click at [464, 139] on button "18" at bounding box center [459, 136] width 16 height 12
type input "Jul 18, 2025"
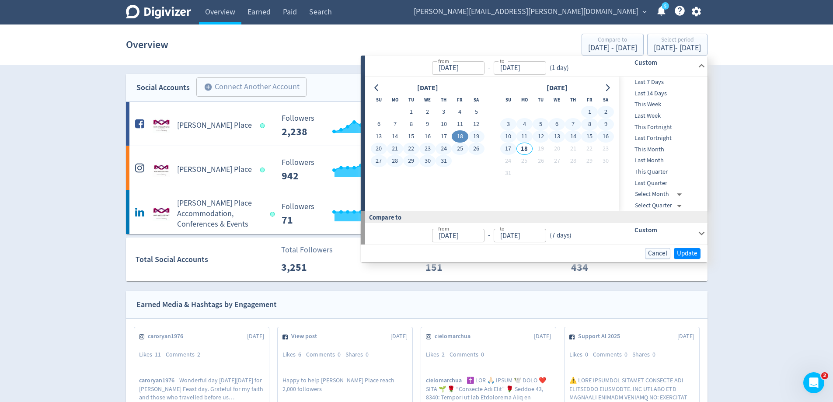
click at [505, 149] on button "17" at bounding box center [508, 148] width 16 height 12
type input "[DATE]"
type input "Jun 17, 2025"
type input "Jul 17, 2025"
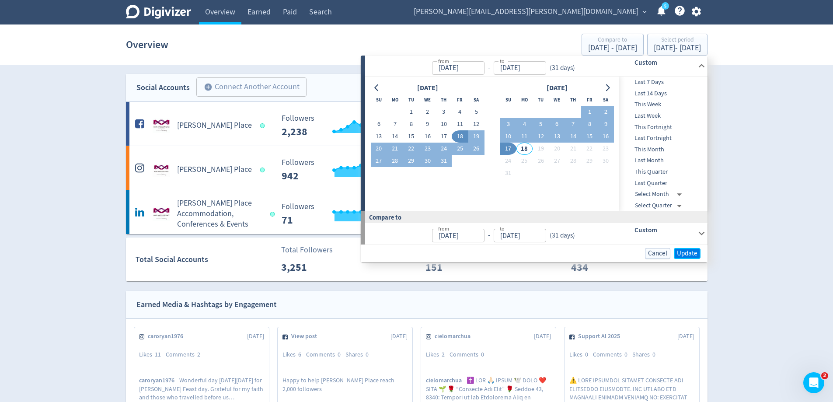
click at [688, 251] on span "Update" at bounding box center [687, 253] width 21 height 7
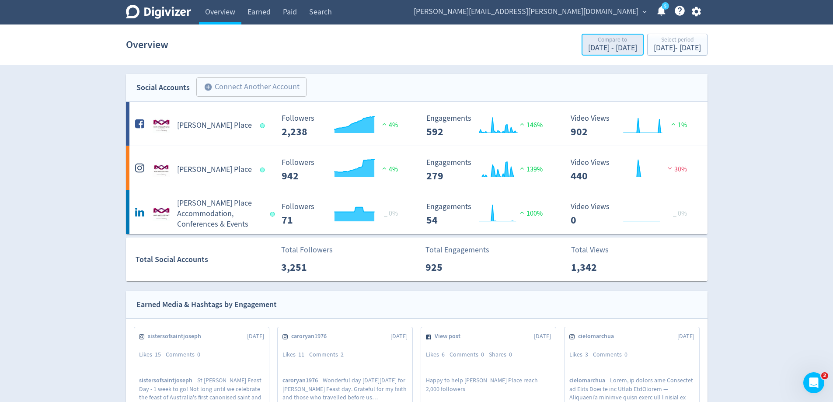
click at [588, 52] on div "Jun 17, 2025 - Jul 17, 2025" at bounding box center [612, 48] width 49 height 8
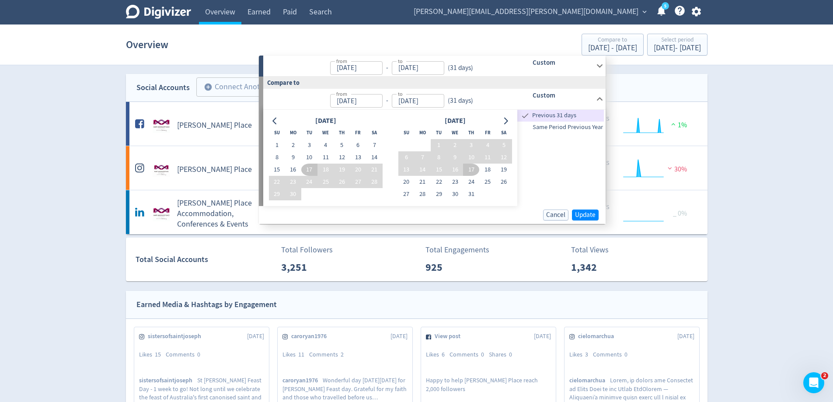
click at [738, 156] on div "Digivizer Logo Mark Digivizer Logo Overview Earned Paid Search Web Performance …" at bounding box center [416, 394] width 833 height 789
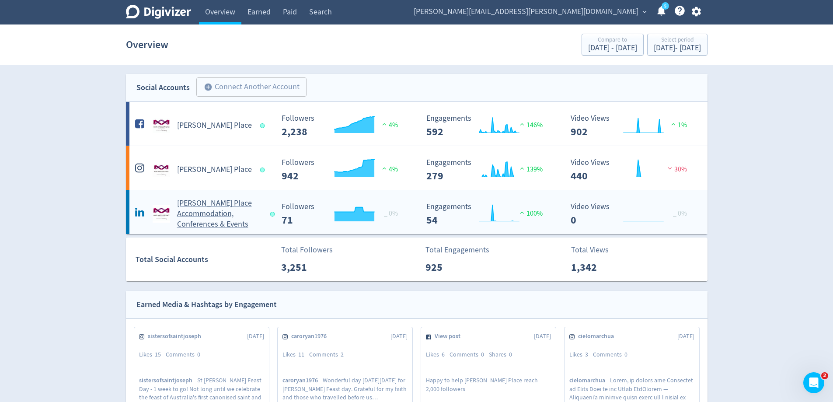
click at [142, 226] on div "[PERSON_NAME] Place Accommodation, Conferences & Events" at bounding box center [203, 213] width 141 height 31
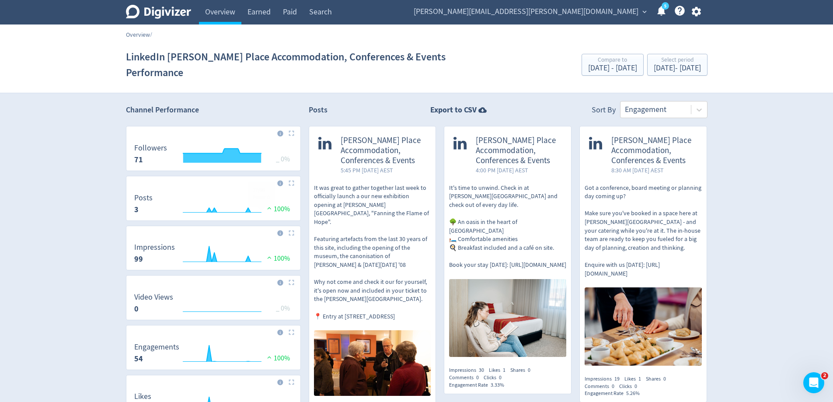
click at [133, 33] on link "Overview" at bounding box center [138, 35] width 24 height 8
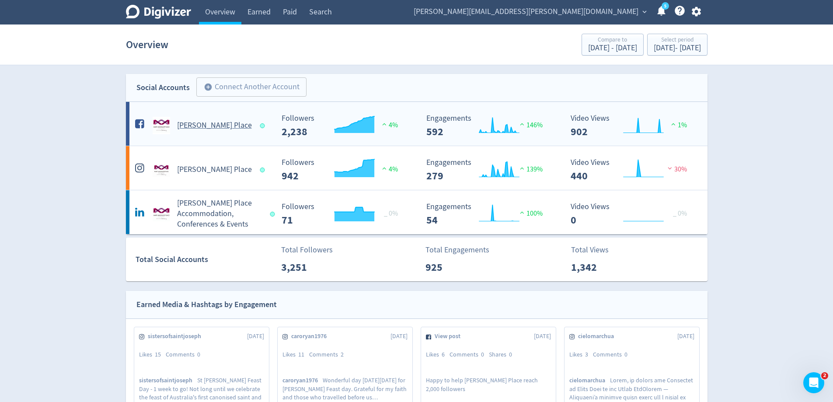
click at [215, 133] on div "[PERSON_NAME] Place" at bounding box center [203, 125] width 141 height 17
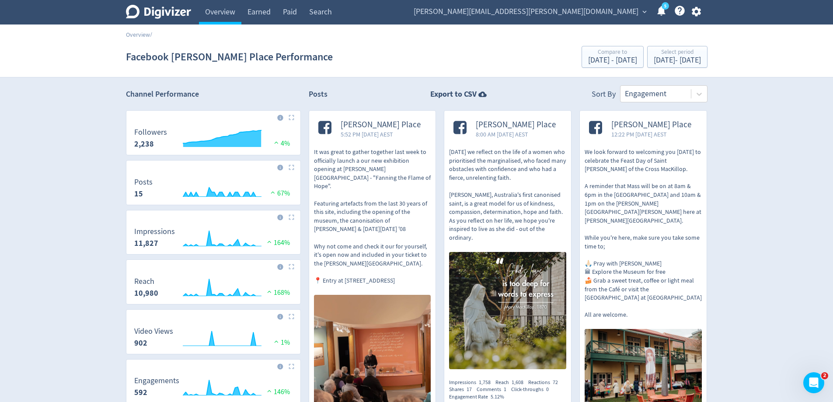
drag, startPoint x: 111, startPoint y: 251, endPoint x: 131, endPoint y: 114, distance: 138.1
click at [135, 36] on link "Overview" at bounding box center [138, 35] width 24 height 8
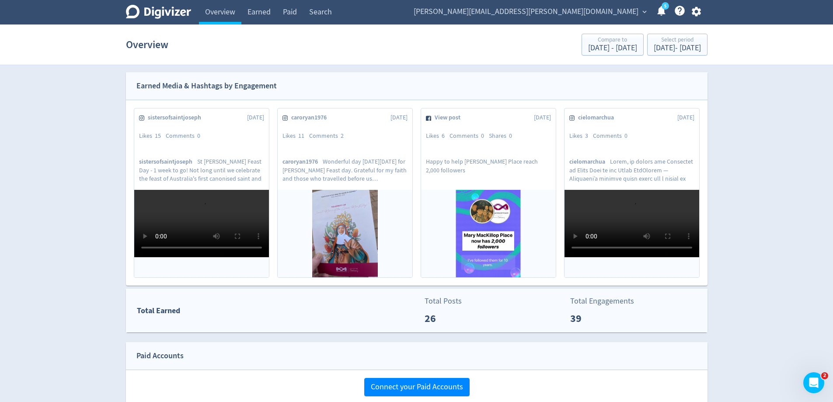
scroll to position [350, 0]
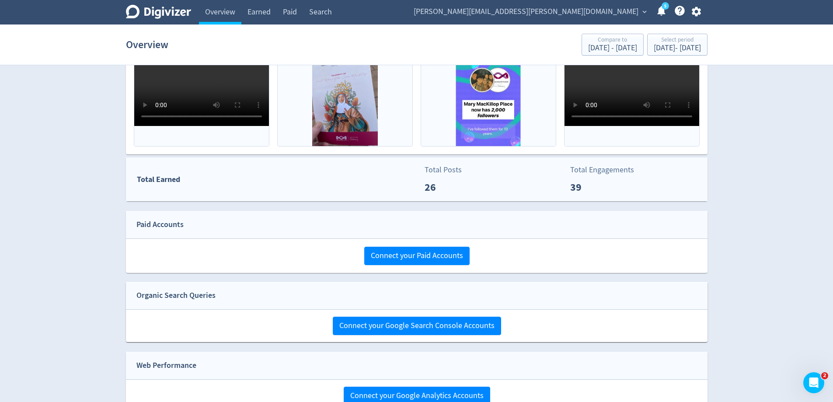
click at [460, 185] on p "26" at bounding box center [449, 187] width 50 height 16
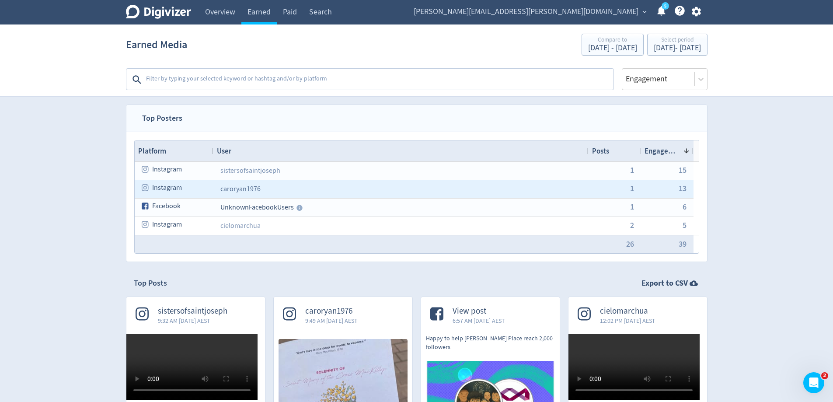
click at [248, 192] on link "caroryan1976" at bounding box center [240, 188] width 40 height 9
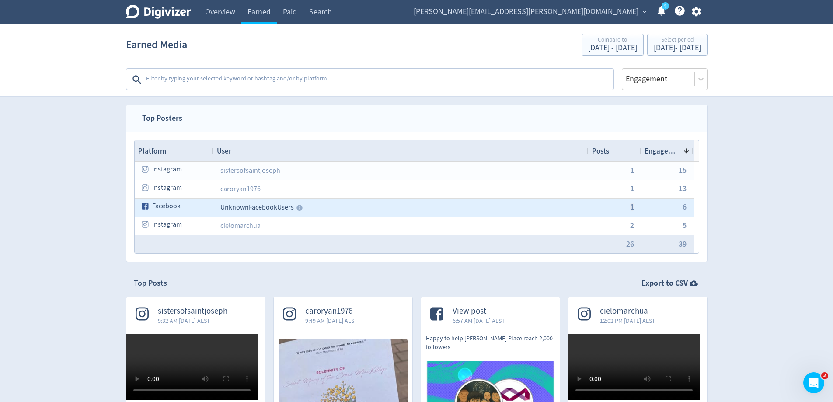
scroll to position [74, 0]
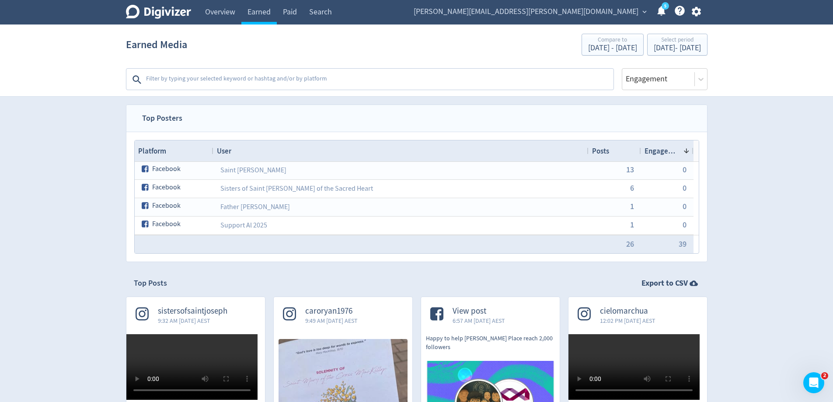
click at [616, 147] on div "Posts" at bounding box center [614, 150] width 45 height 17
click at [214, 14] on link "Overview" at bounding box center [220, 12] width 42 height 24
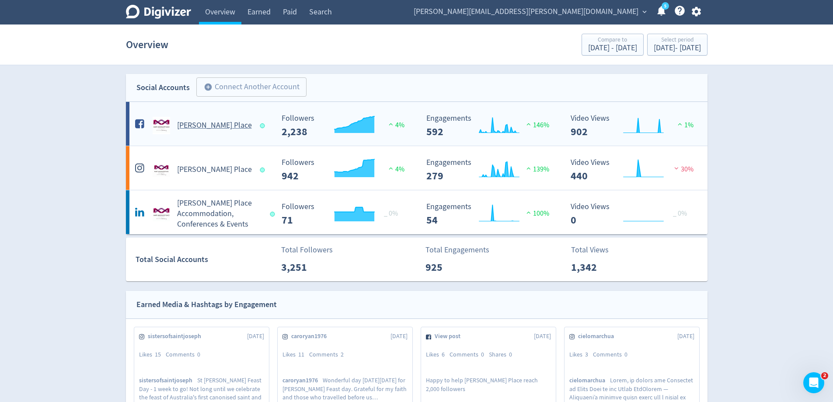
click at [213, 126] on h5 "[PERSON_NAME] Place" at bounding box center [214, 125] width 75 height 10
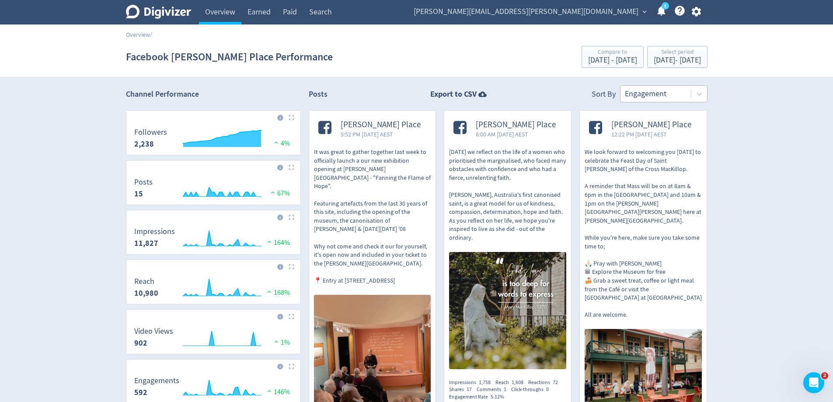
click at [663, 94] on div at bounding box center [656, 93] width 62 height 13
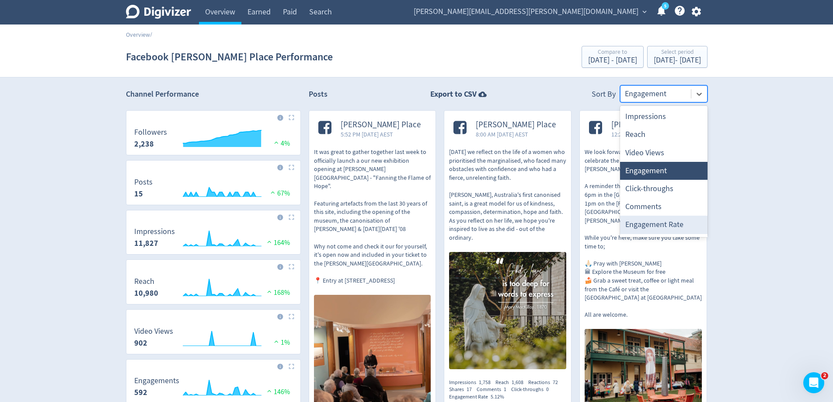
click at [669, 220] on div "Engagement Rate" at bounding box center [663, 224] width 87 height 18
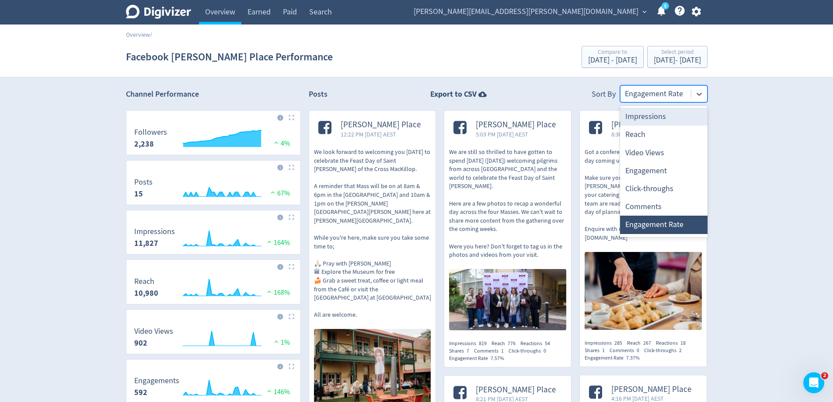
click at [683, 94] on div at bounding box center [656, 93] width 62 height 13
click at [670, 130] on div "Reach" at bounding box center [663, 134] width 87 height 18
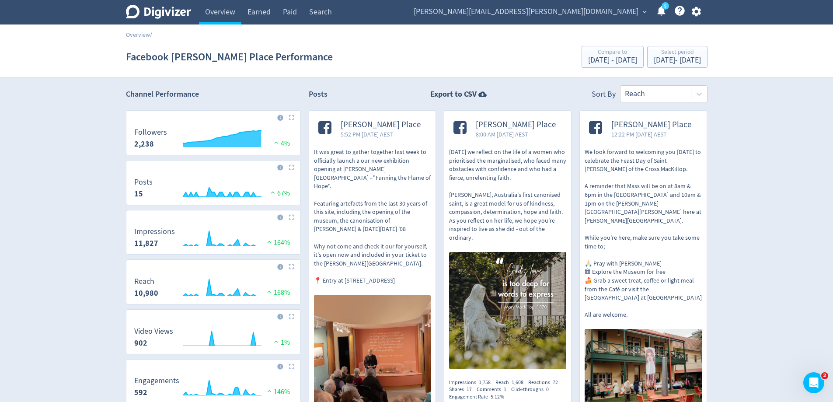
scroll to position [87, 0]
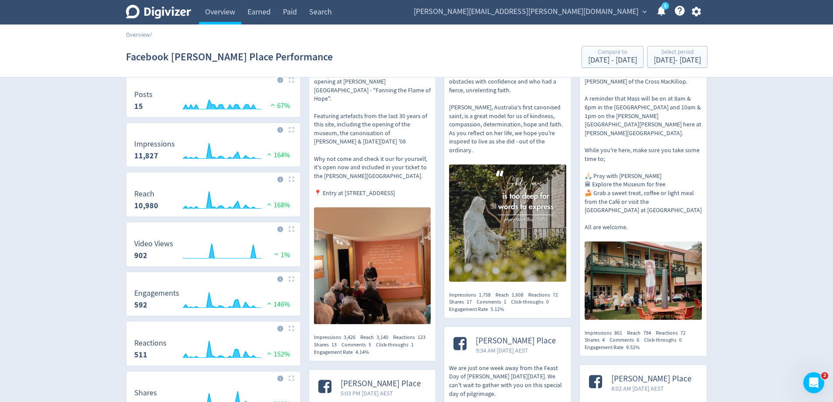
click at [631, 241] on img at bounding box center [642, 280] width 117 height 78
click at [513, 177] on img at bounding box center [507, 222] width 117 height 117
click at [397, 240] on img at bounding box center [372, 265] width 117 height 117
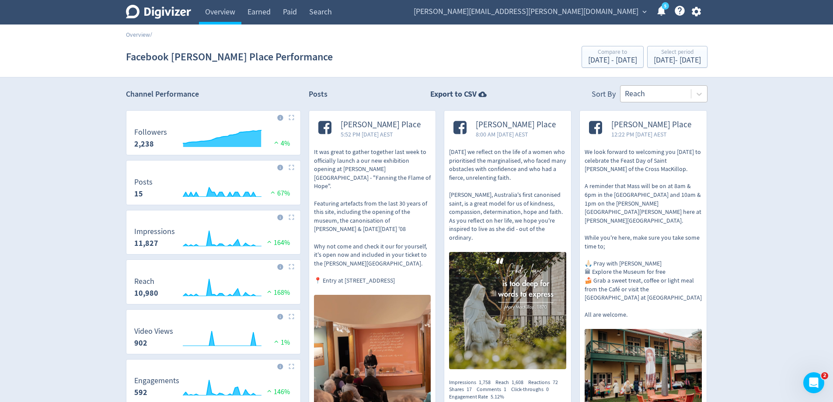
click at [631, 94] on div at bounding box center [656, 93] width 62 height 13
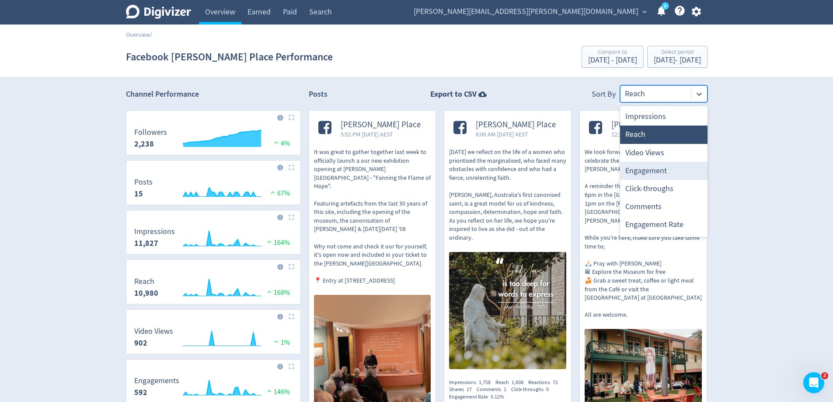
click at [648, 171] on div "Engagement" at bounding box center [663, 171] width 87 height 18
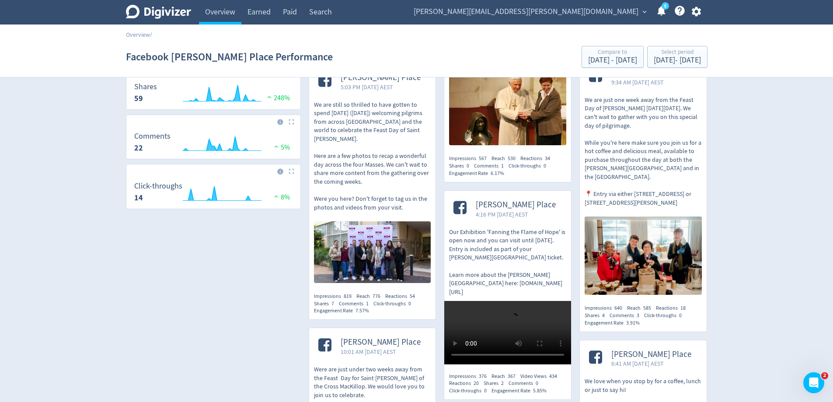
scroll to position [350, 0]
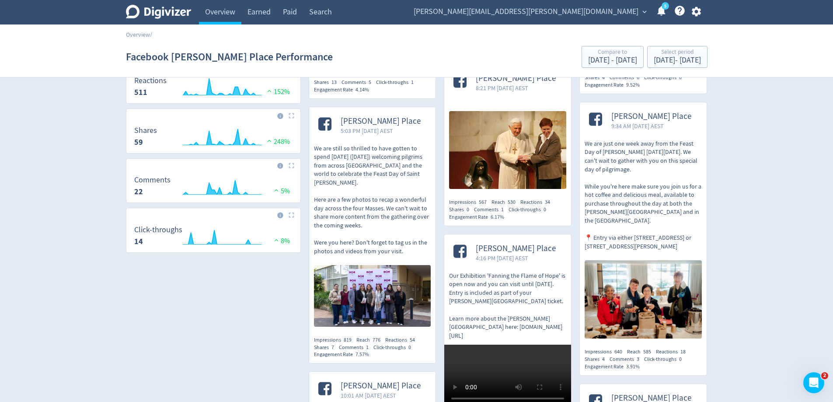
click at [395, 237] on p "We are still so thrilled to have gotten to spend last Friday (8 August) welcomi…" at bounding box center [372, 199] width 117 height 111
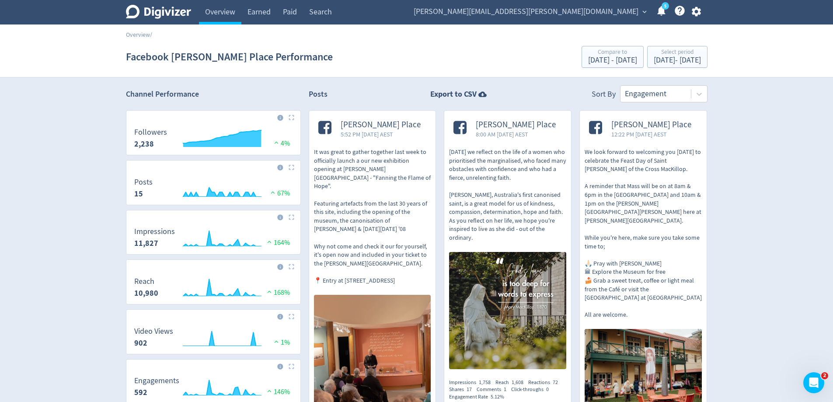
scroll to position [131, 0]
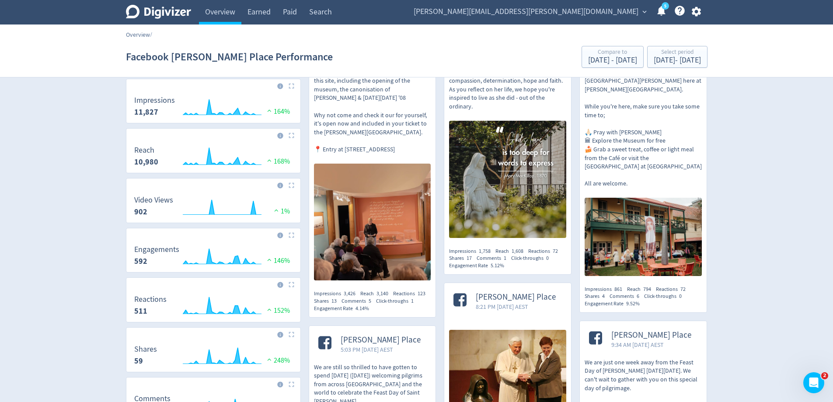
click at [130, 35] on link "Overview" at bounding box center [138, 35] width 24 height 8
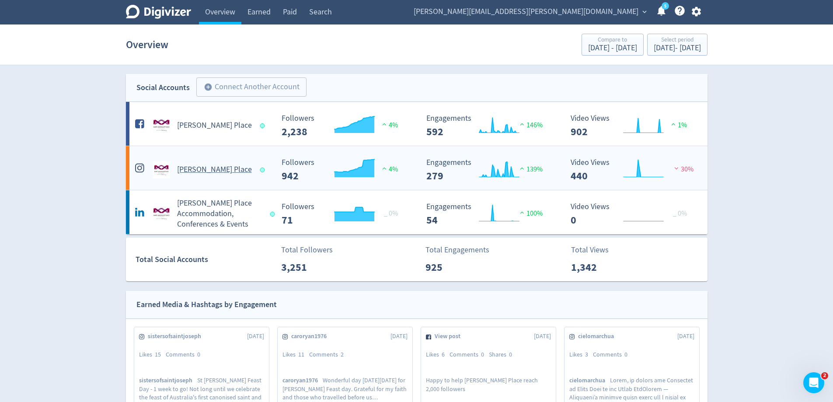
click at [230, 165] on h5 "[PERSON_NAME] Place" at bounding box center [214, 169] width 75 height 10
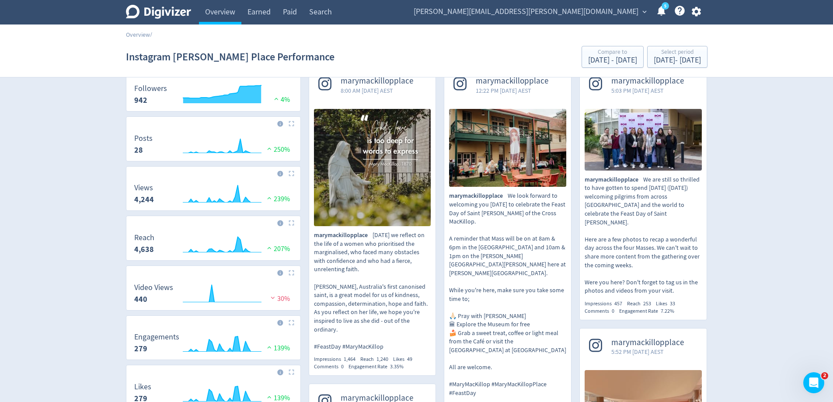
scroll to position [87, 0]
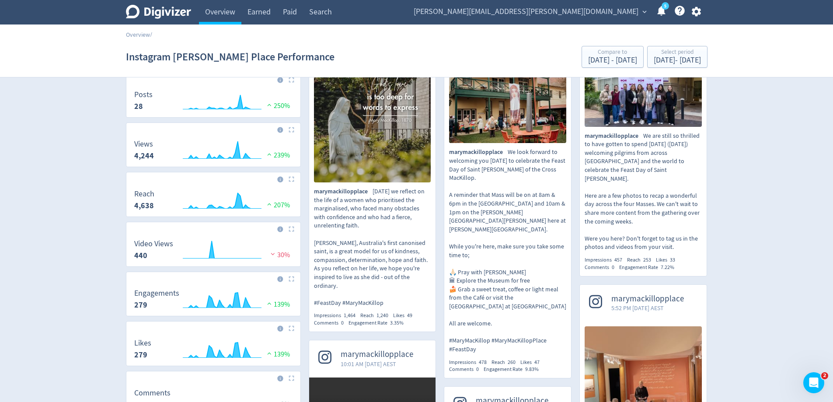
click at [366, 171] on img at bounding box center [372, 123] width 117 height 117
click at [644, 116] on img at bounding box center [642, 96] width 117 height 62
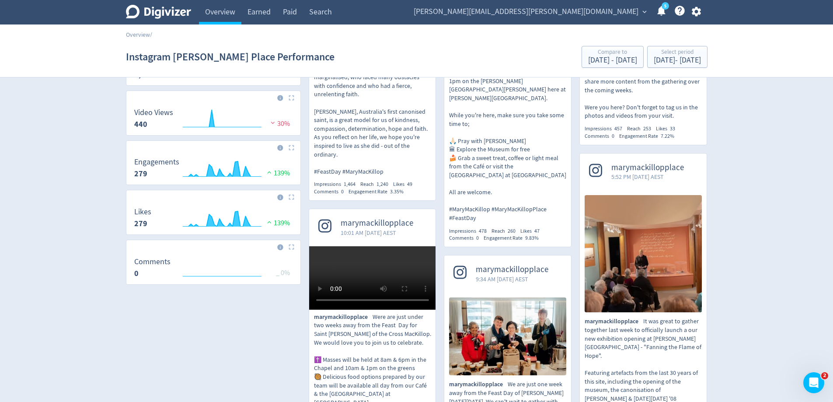
scroll to position [262, 0]
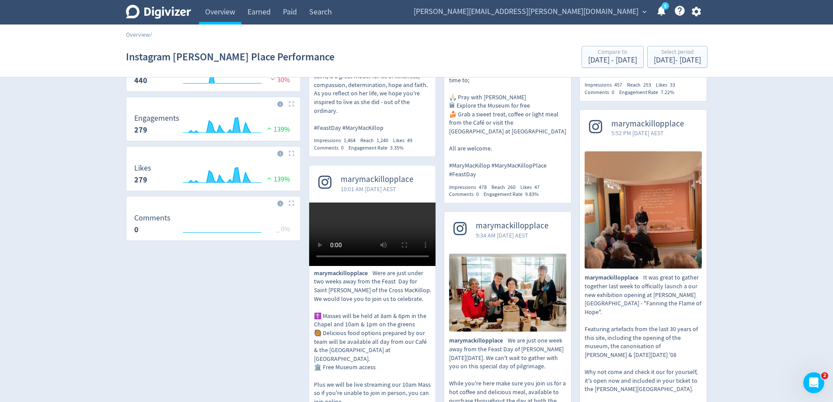
click at [415, 266] on video at bounding box center [372, 233] width 127 height 63
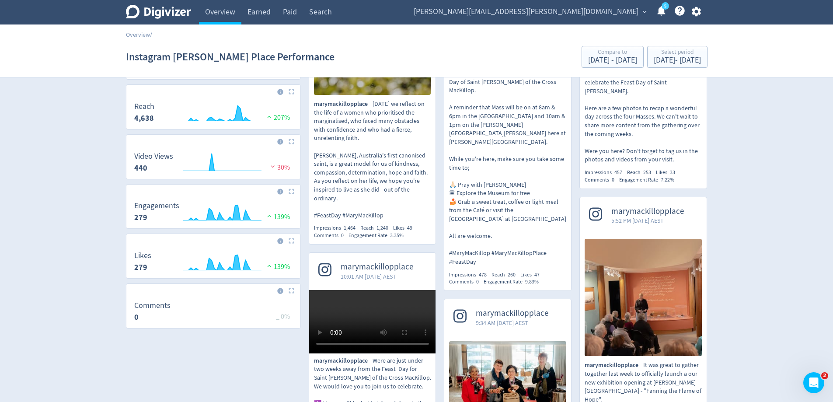
scroll to position [87, 0]
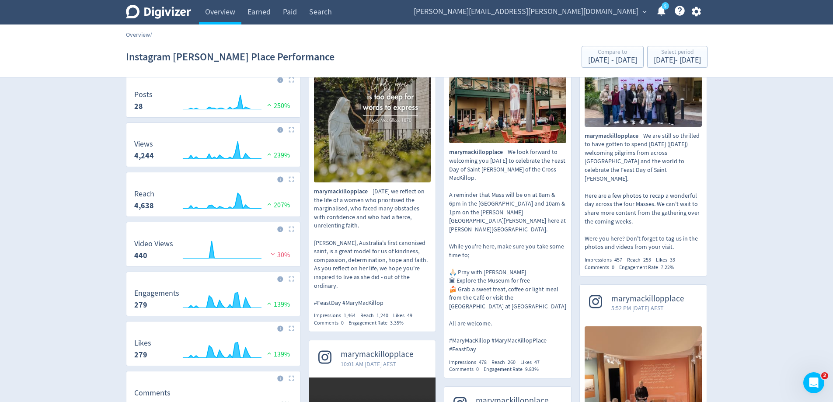
click at [141, 35] on link "Overview" at bounding box center [138, 35] width 24 height 8
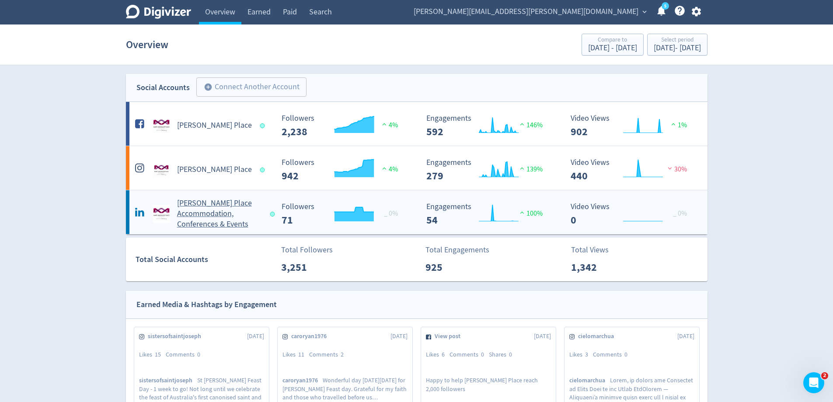
click at [235, 218] on h5 "[PERSON_NAME] Place Accommodation, Conferences & Events" at bounding box center [219, 213] width 85 height 31
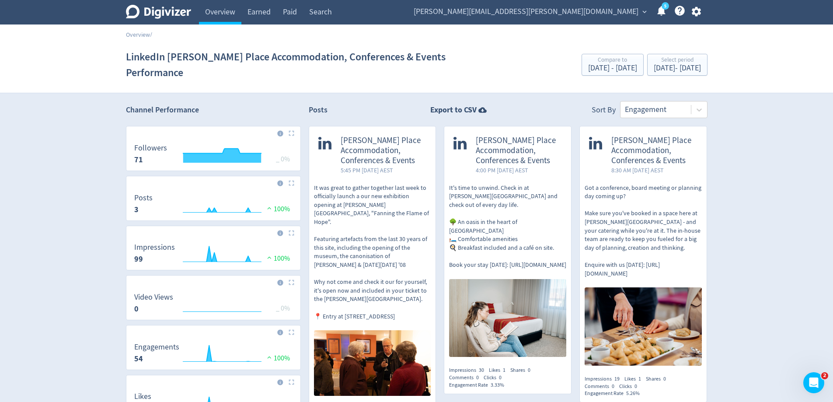
scroll to position [87, 0]
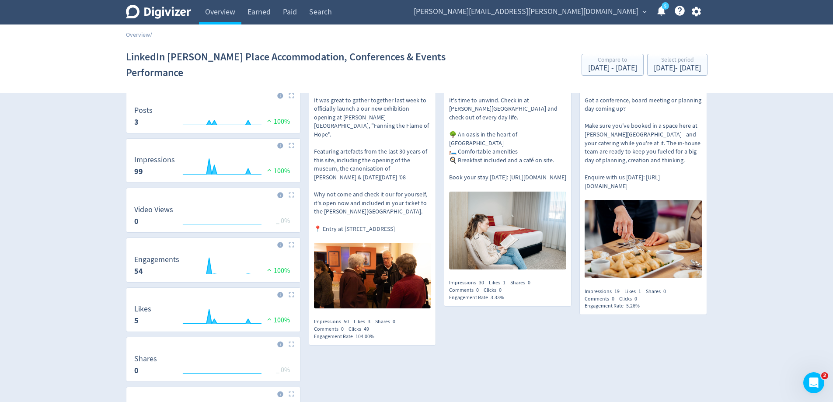
click at [366, 238] on div at bounding box center [372, 275] width 127 height 75
click at [493, 210] on img at bounding box center [507, 230] width 117 height 78
click at [671, 216] on img at bounding box center [642, 239] width 117 height 78
